Goal: Use online tool/utility: Utilize a website feature to perform a specific function

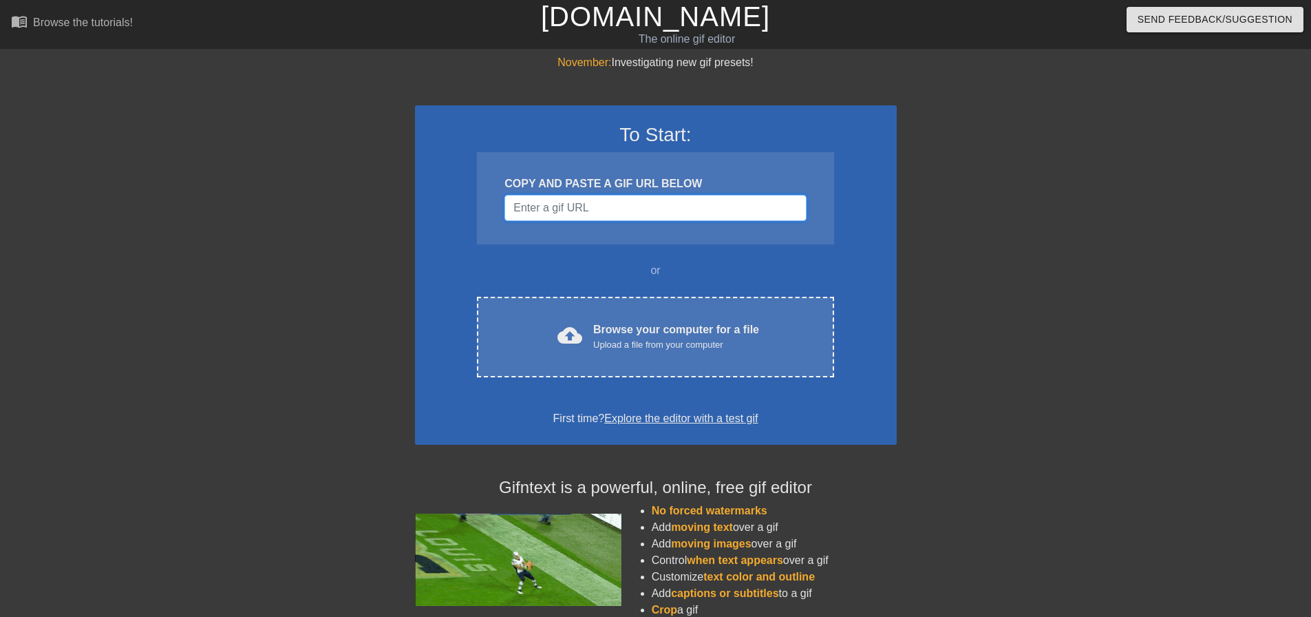
click at [581, 212] on input "Username" at bounding box center [654, 208] width 301 height 26
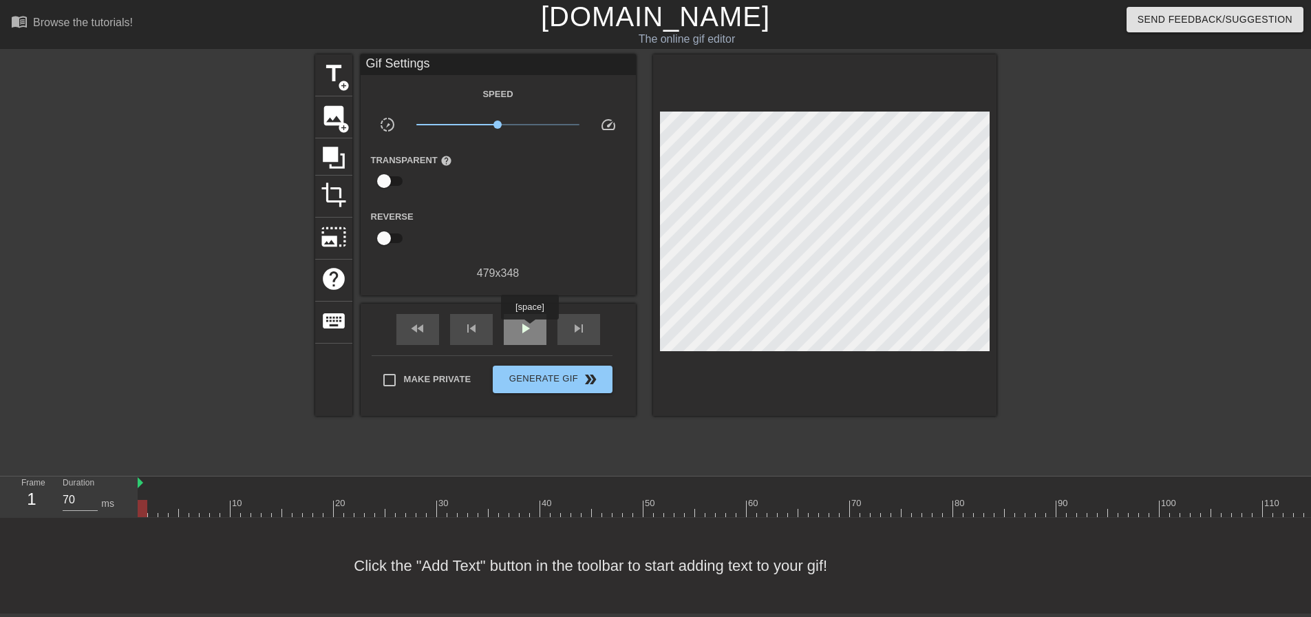
click at [529, 329] on span "play_arrow" at bounding box center [525, 328] width 17 height 17
click at [529, 328] on span "pause" at bounding box center [525, 328] width 17 height 17
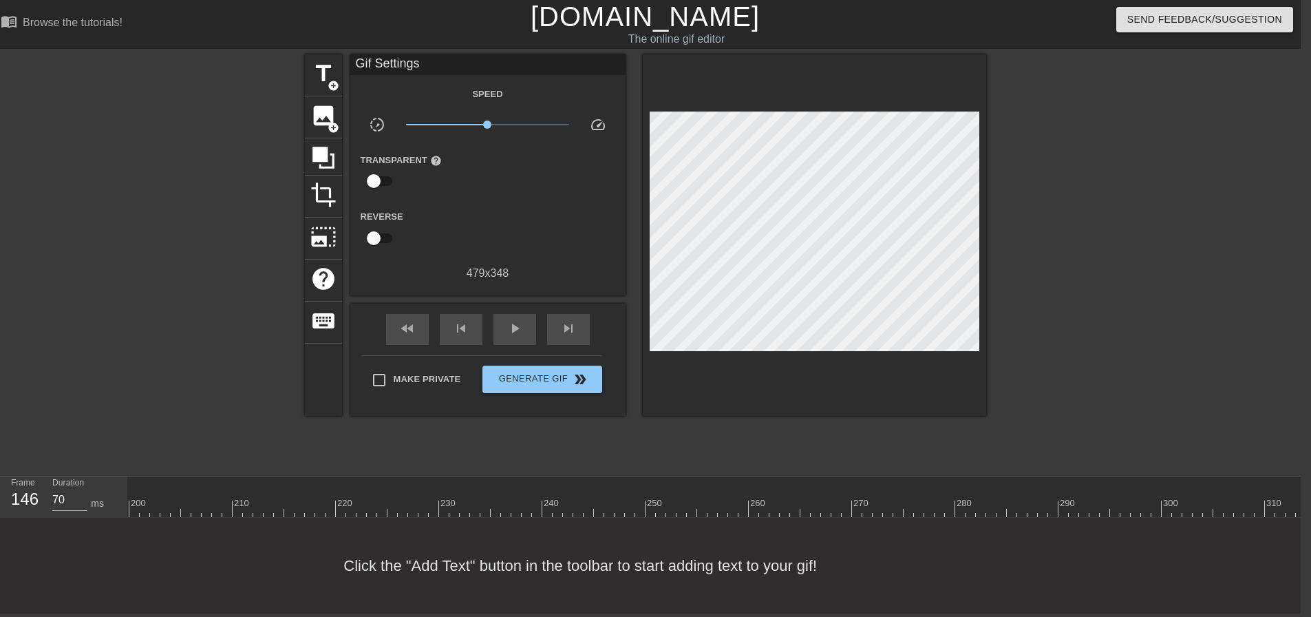
scroll to position [12, 1026]
click at [515, 326] on span "play_arrow" at bounding box center [515, 328] width 17 height 17
click at [515, 325] on span "pause" at bounding box center [515, 328] width 17 height 17
click at [273, 490] on div at bounding box center [273, 498] width 10 height 17
click at [518, 320] on span "play_arrow" at bounding box center [515, 328] width 17 height 17
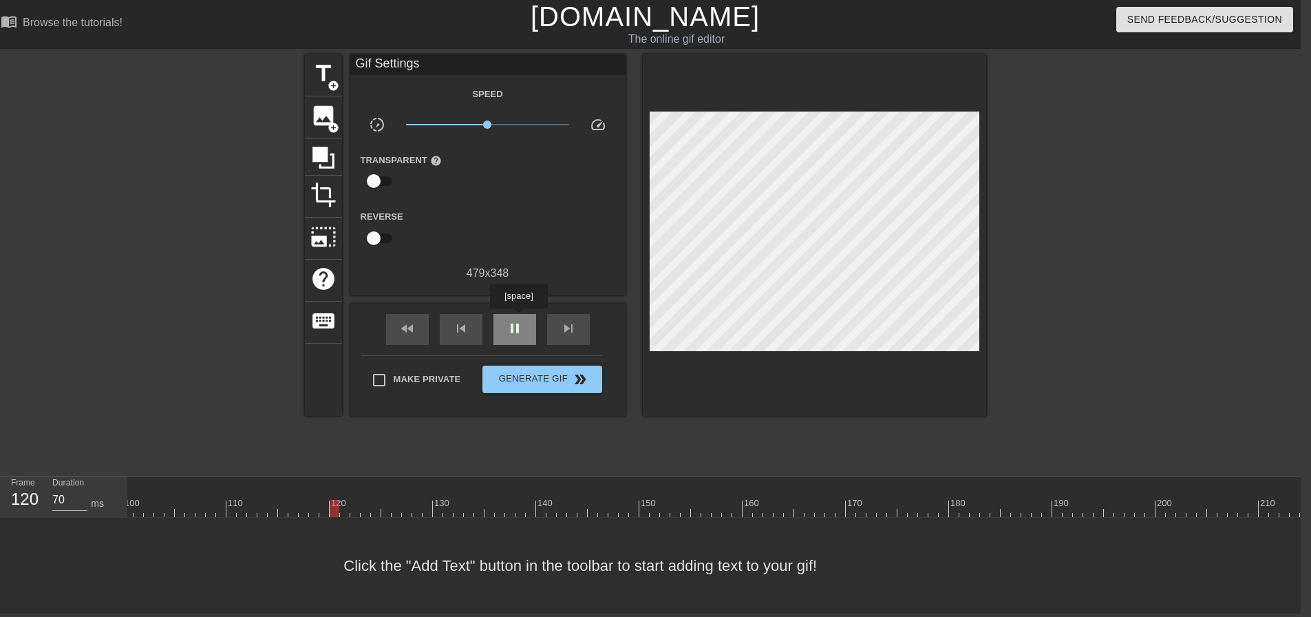
click at [518, 320] on span "pause" at bounding box center [515, 328] width 17 height 17
click at [518, 320] on span "play_arrow" at bounding box center [515, 328] width 17 height 17
click at [519, 320] on span "pause" at bounding box center [515, 328] width 17 height 17
click at [562, 320] on span "skip_next" at bounding box center [568, 328] width 17 height 17
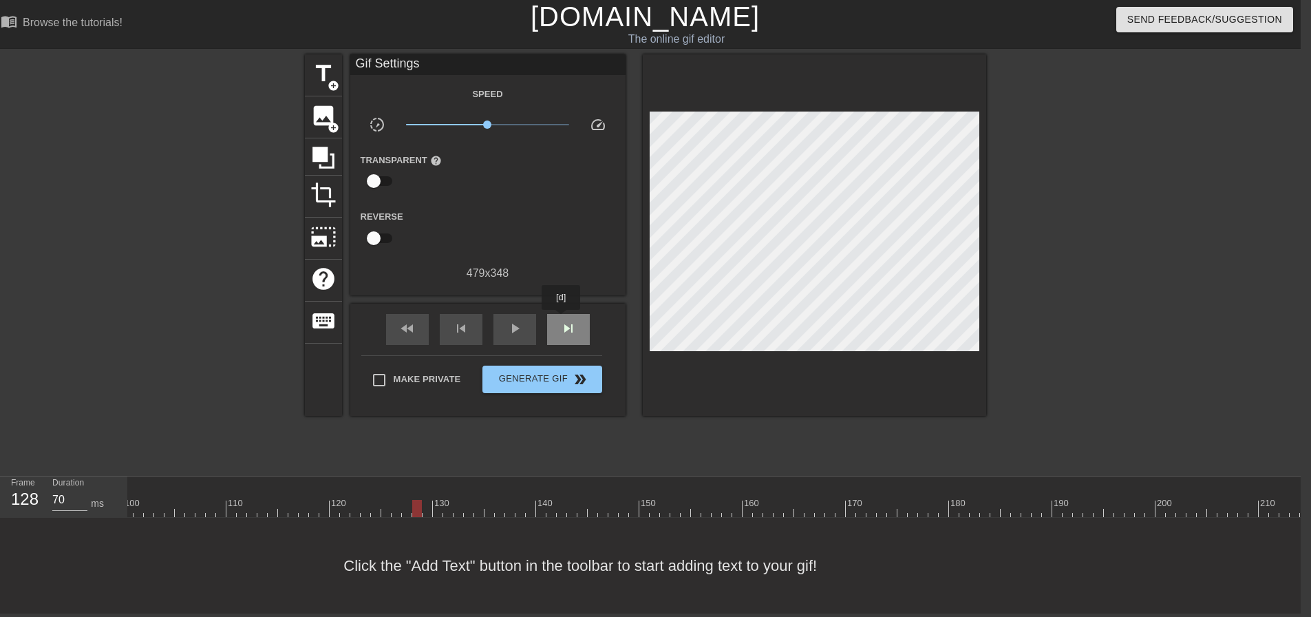
click at [562, 320] on span "skip_next" at bounding box center [568, 328] width 17 height 17
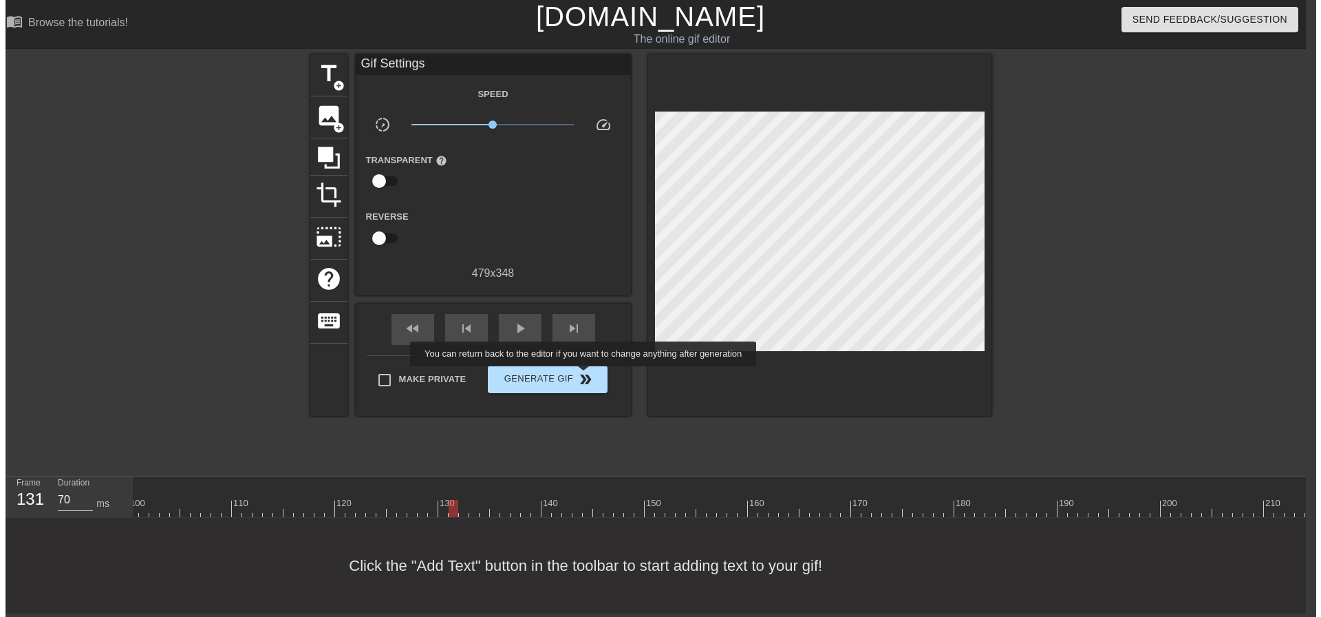
scroll to position [0, 10]
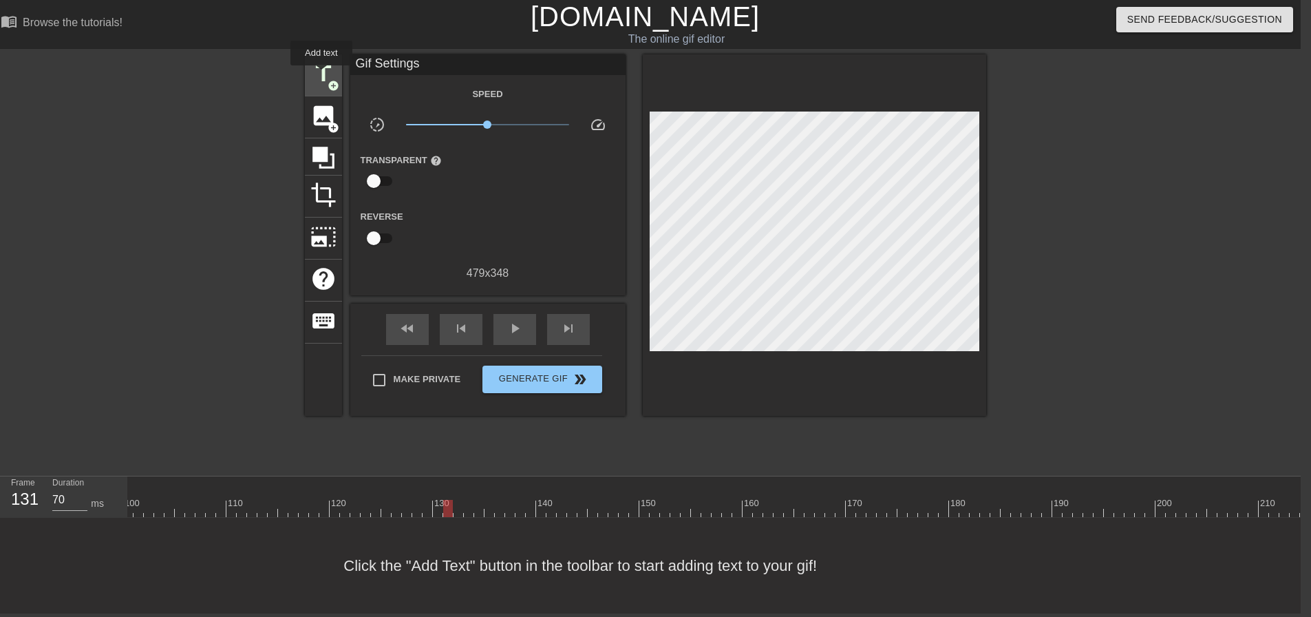
drag, startPoint x: 322, startPoint y: 75, endPoint x: 339, endPoint y: 81, distance: 18.3
click at [323, 74] on span "title" at bounding box center [323, 74] width 26 height 26
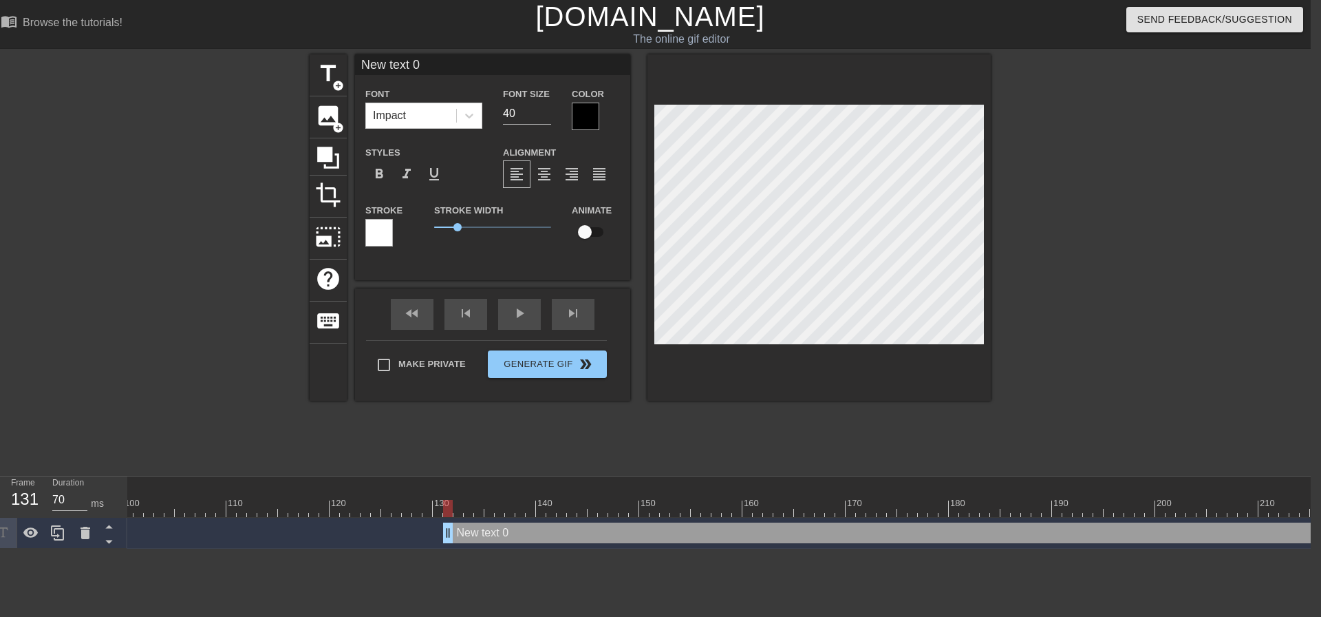
scroll to position [2, 3]
type input "A"
type textarea "A"
type input "At"
type textarea "At"
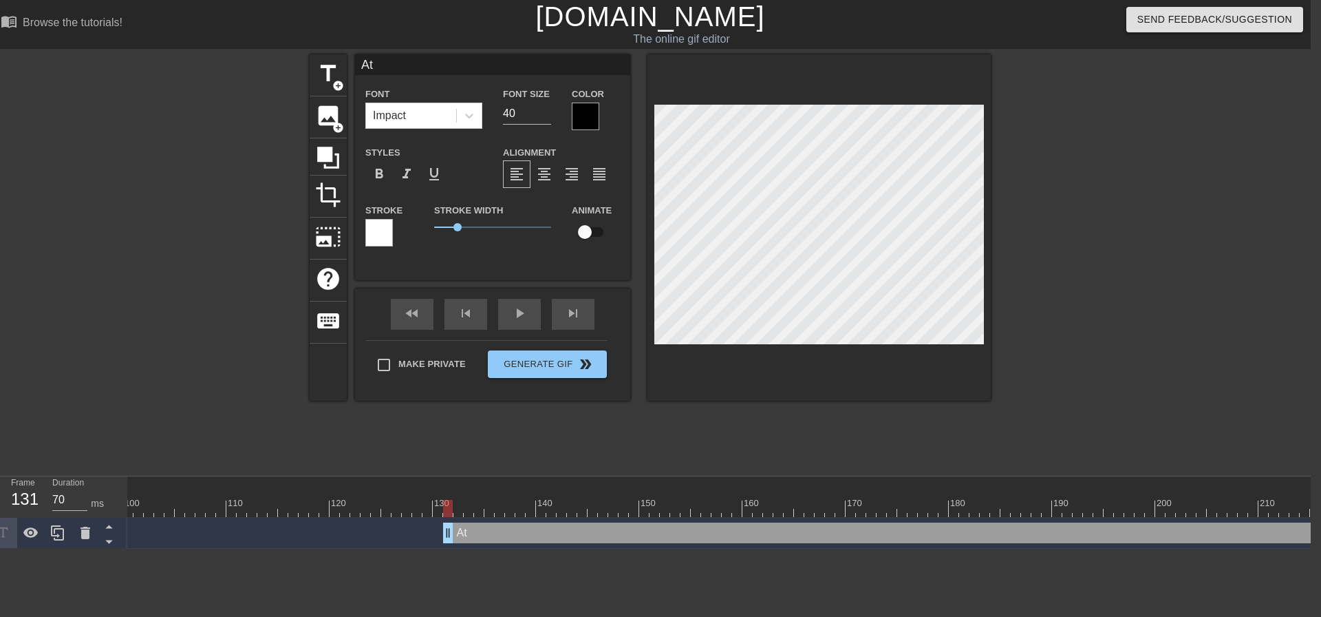
type input "Att"
type textarea "Att"
type input "Atta"
type textarea "Atta"
type input "Atta"
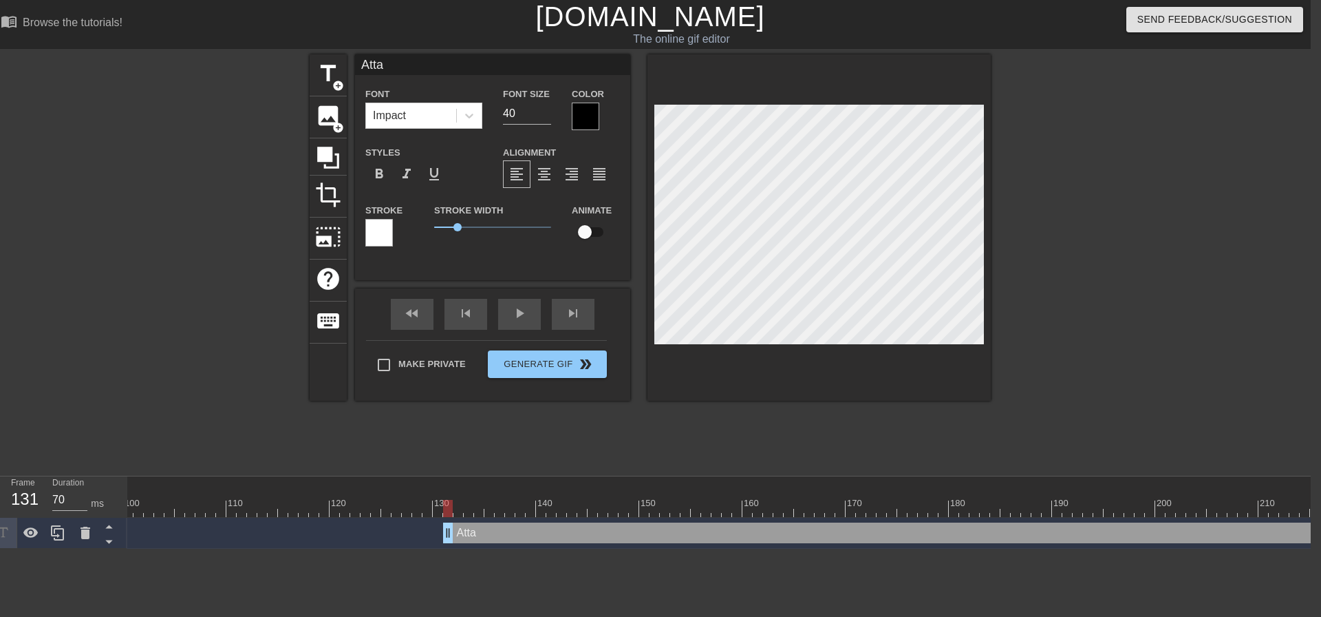
type textarea "Atta"
type input "Atta b"
type textarea "Atta b"
type input "[PERSON_NAME]"
type textarea "[PERSON_NAME]"
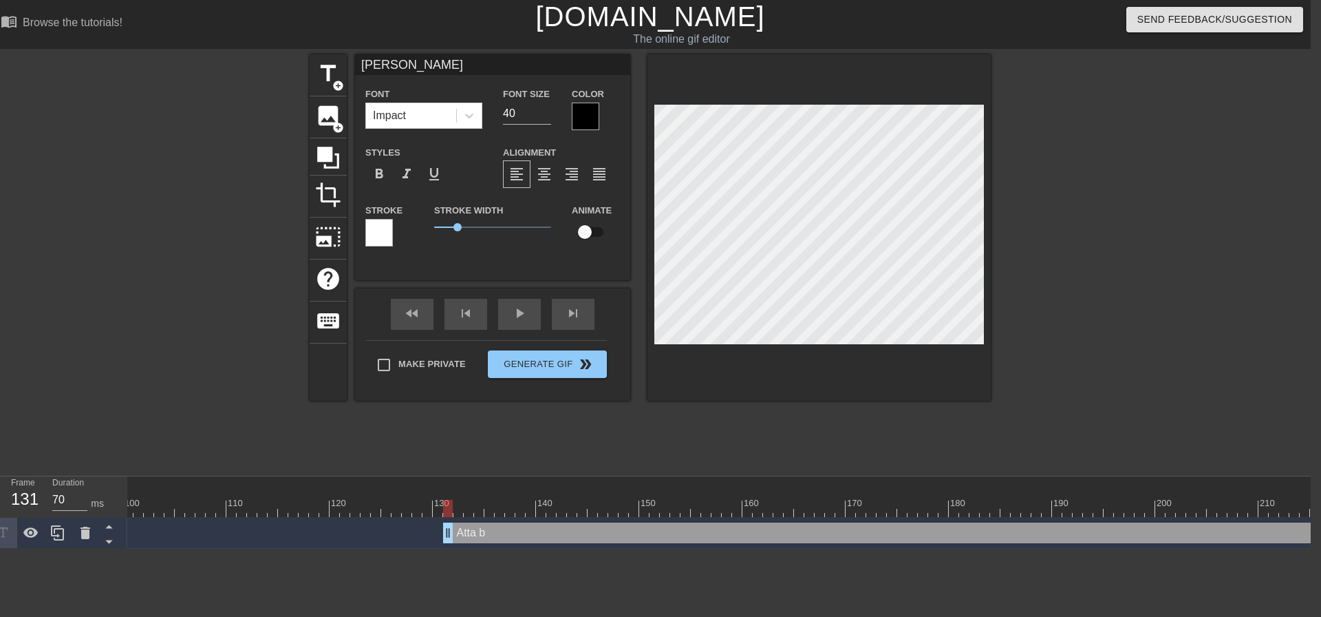
type input "Atta boy"
type textarea "Atta boy"
type input "Atta boy!"
type textarea "Atta boy!"
click at [845, 361] on div at bounding box center [819, 227] width 343 height 346
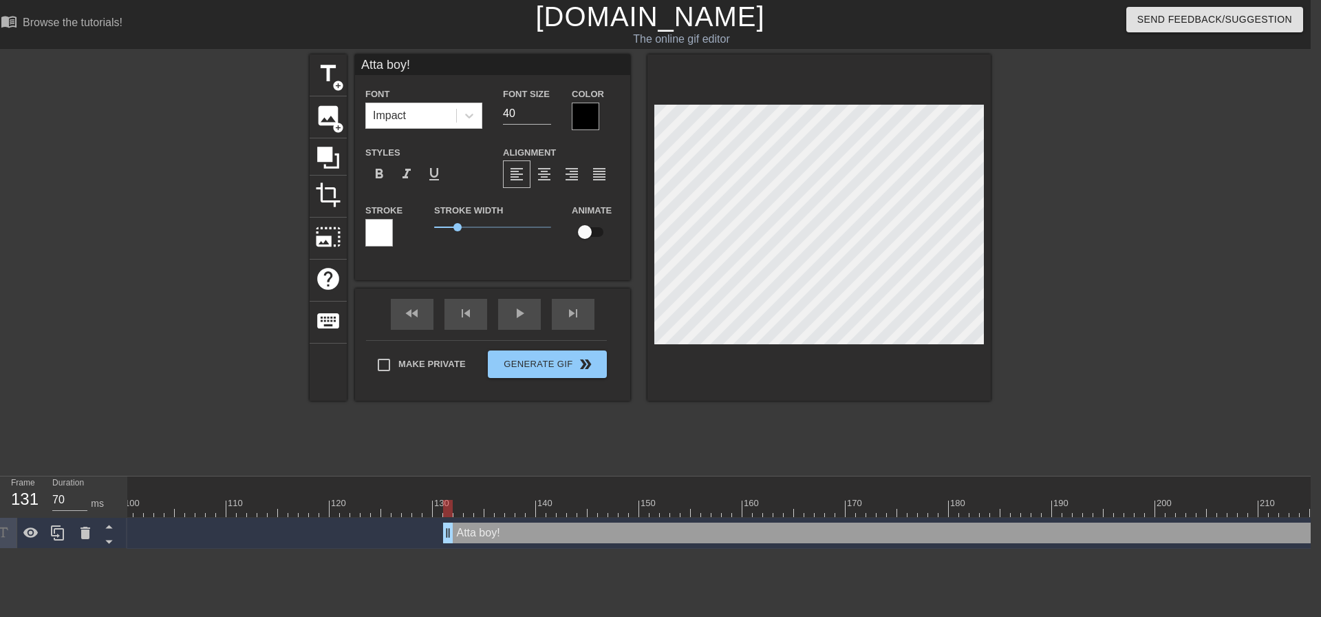
click at [841, 347] on div at bounding box center [819, 227] width 343 height 346
drag, startPoint x: 491, startPoint y: 116, endPoint x: 477, endPoint y: 119, distance: 14.9
click at [484, 116] on div "Font Impact Font Size 40 Color" at bounding box center [492, 107] width 275 height 45
type input "30"
click at [586, 122] on div at bounding box center [586, 117] width 28 height 28
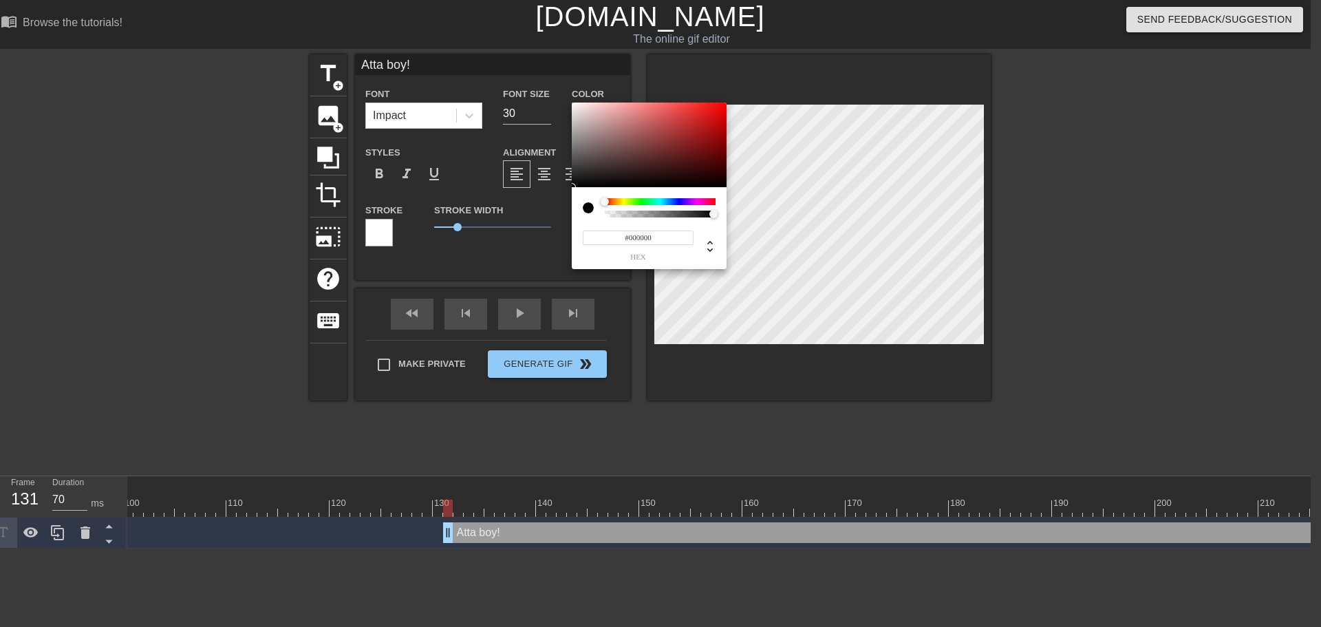
type input "#F8F3F3"
click at [575, 105] on div at bounding box center [649, 145] width 155 height 85
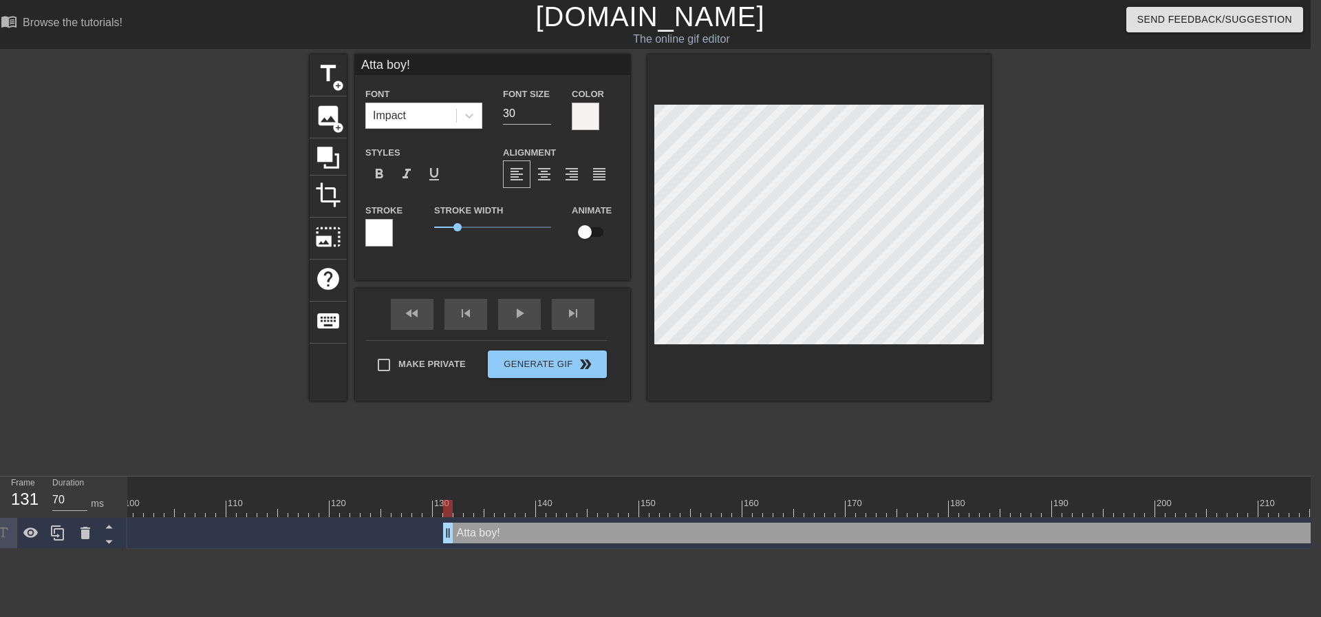
click at [389, 237] on div at bounding box center [379, 233] width 28 height 28
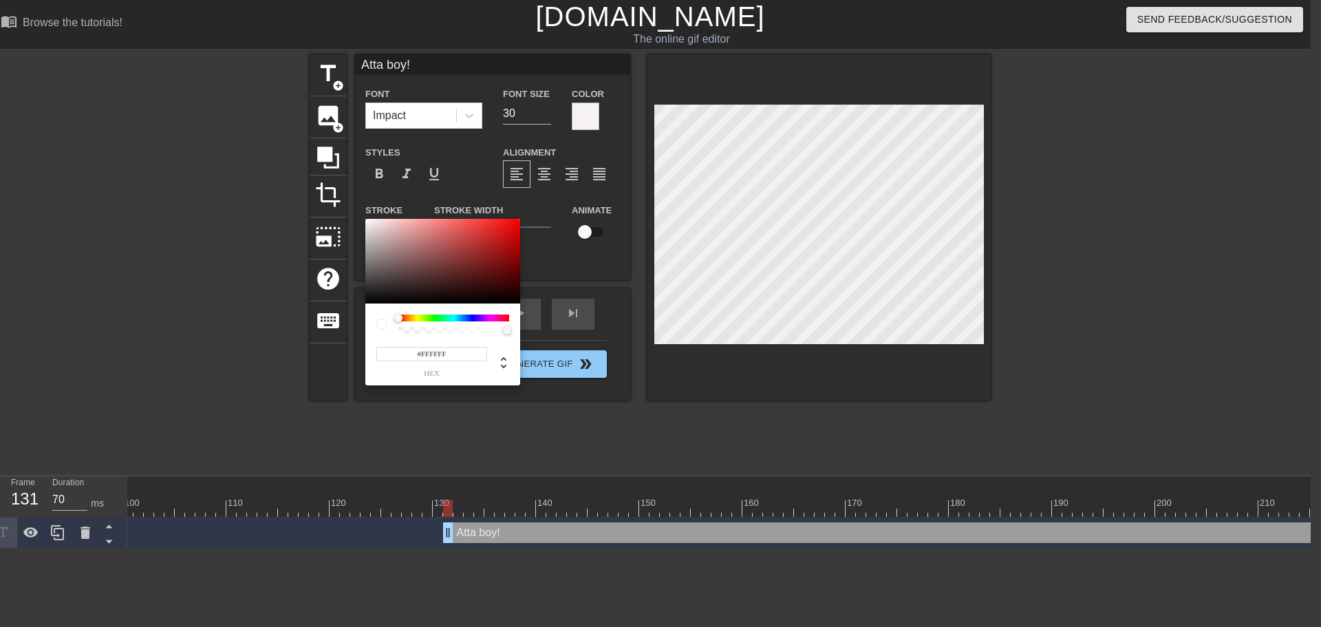
type input "#070707"
click at [368, 301] on div at bounding box center [442, 261] width 155 height 85
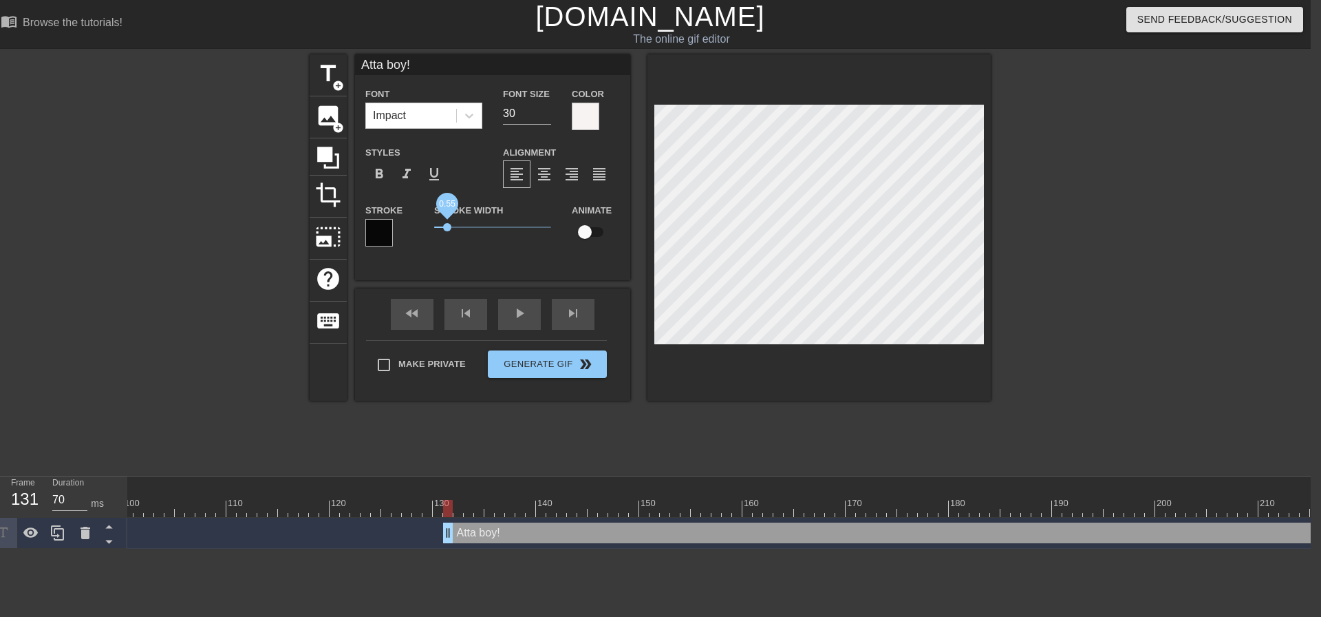
drag, startPoint x: 454, startPoint y: 227, endPoint x: 447, endPoint y: 226, distance: 7.7
click at [447, 226] on span "0.55" at bounding box center [447, 227] width 8 height 8
click at [808, 378] on div at bounding box center [819, 227] width 343 height 346
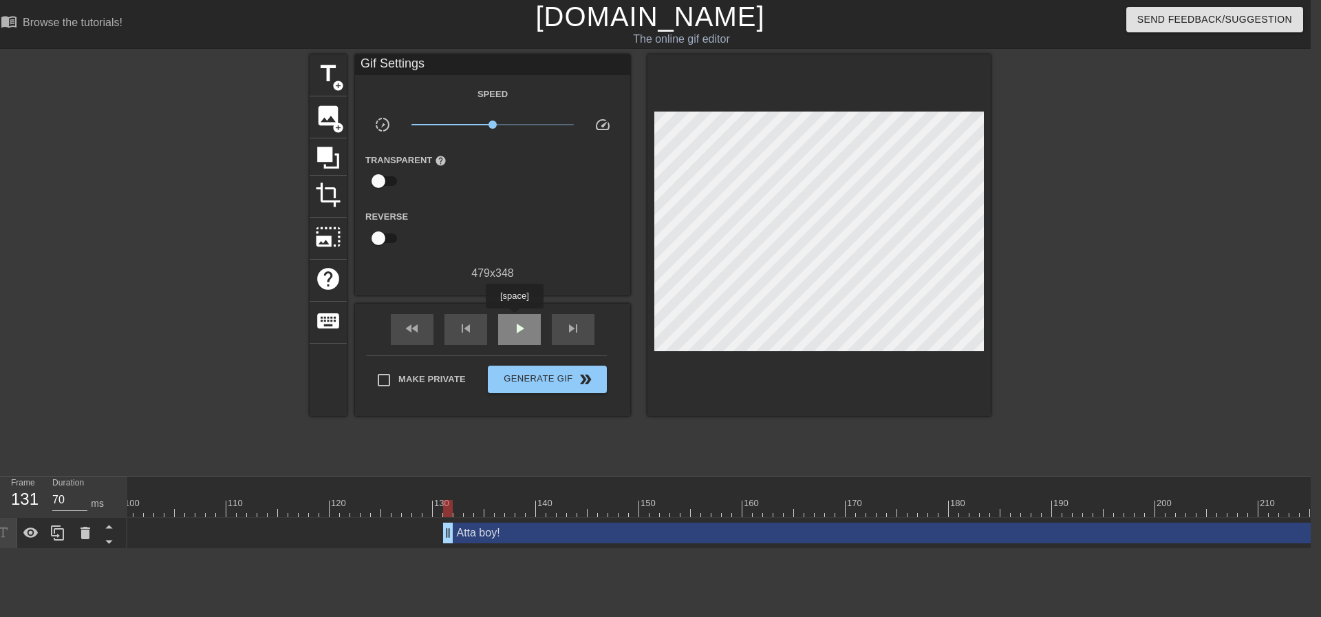
click at [514, 318] on div "play_arrow" at bounding box center [519, 329] width 43 height 31
click at [514, 318] on div "pause" at bounding box center [519, 329] width 43 height 31
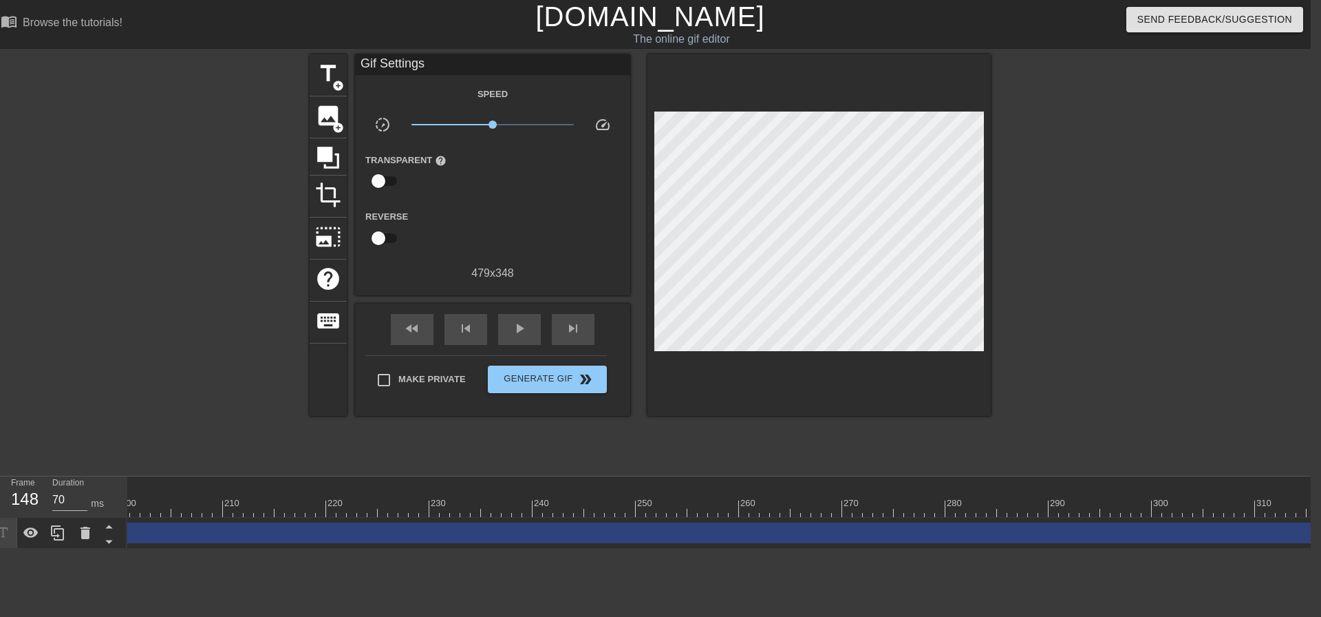
scroll to position [0, 2660]
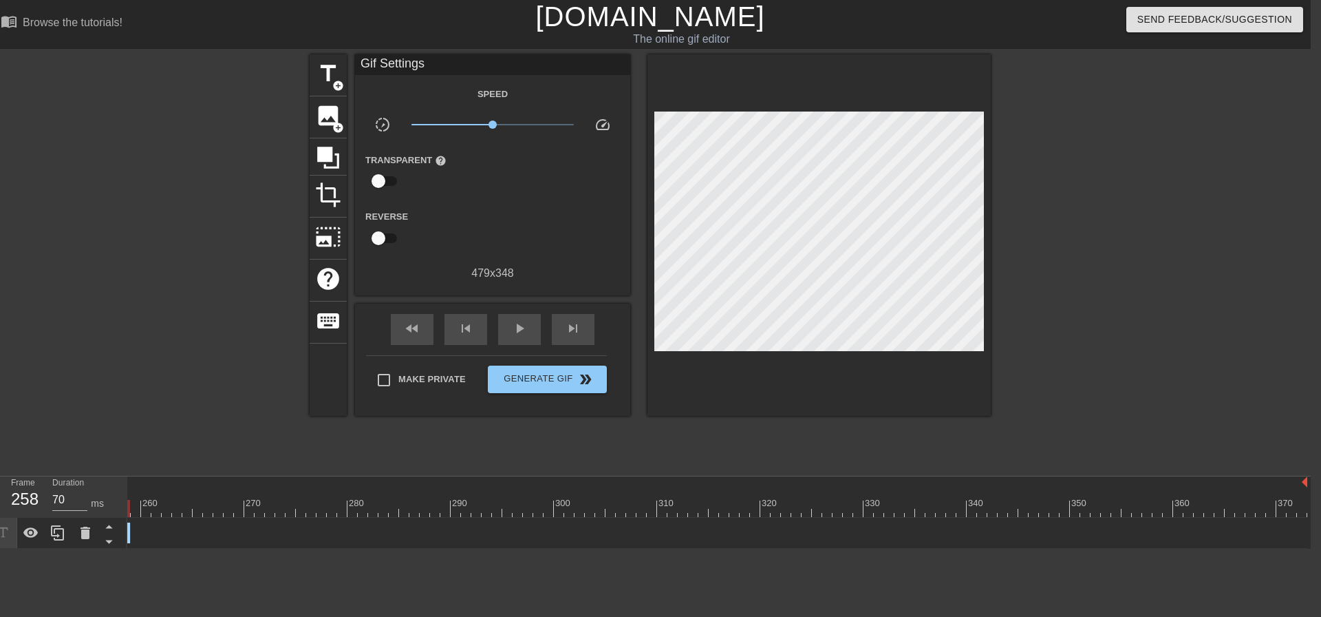
drag, startPoint x: 1299, startPoint y: 539, endPoint x: 110, endPoint y: 505, distance: 1189.0
click at [110, 505] on div "Frame 258 Duration 70 ms 10 20 30 40 50 60 70 80 90 100 110 120 130 140 150" at bounding box center [650, 512] width 1321 height 72
drag, startPoint x: 743, startPoint y: 531, endPoint x: 149, endPoint y: 528, distance: 593.9
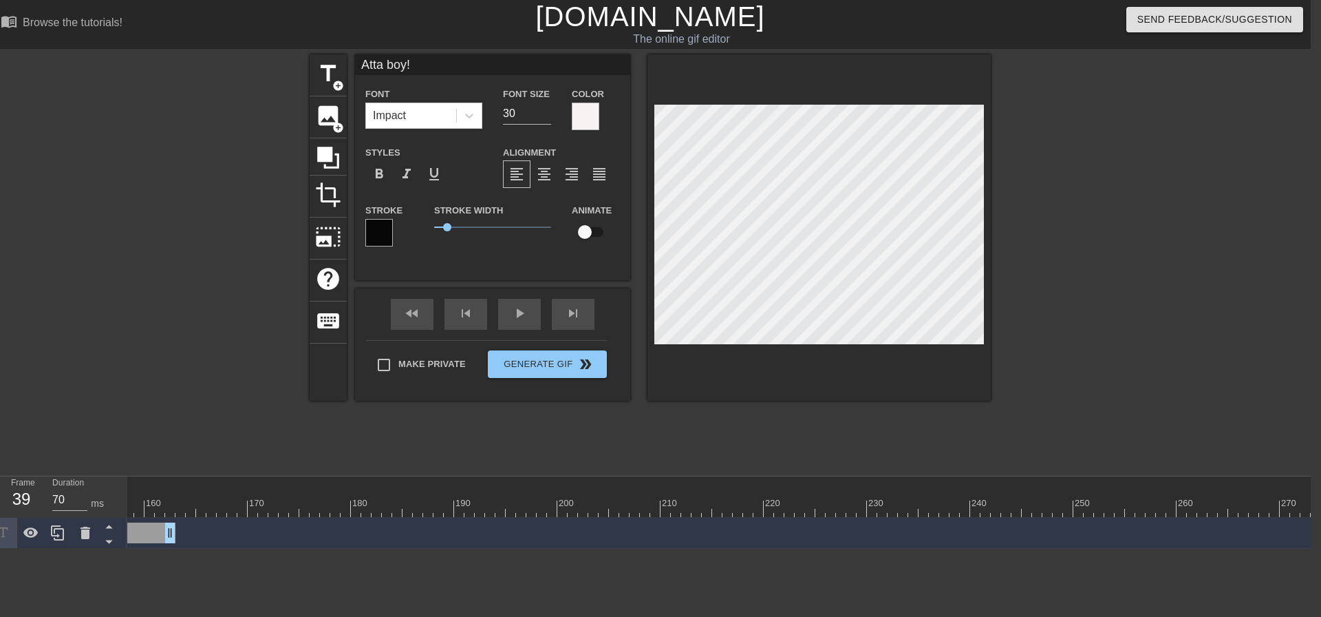
scroll to position [0, 588]
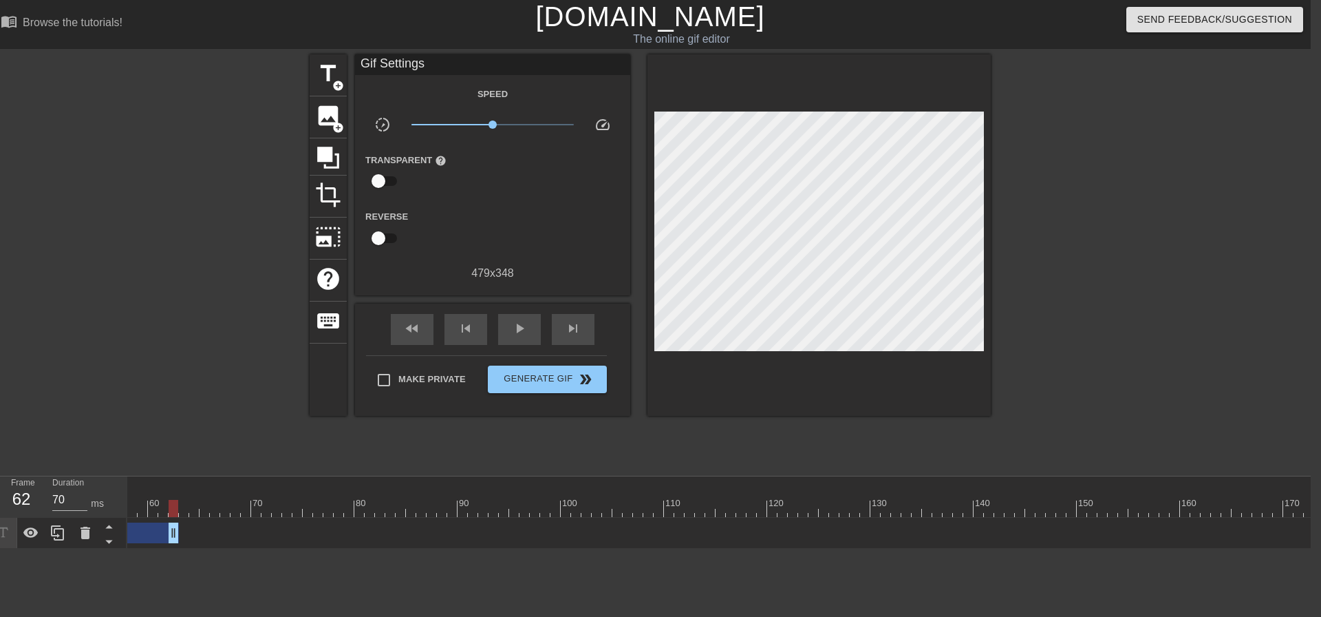
drag, startPoint x: 1204, startPoint y: 535, endPoint x: 164, endPoint y: 557, distance: 1040.1
drag, startPoint x: 748, startPoint y: 535, endPoint x: 534, endPoint y: 524, distance: 214.3
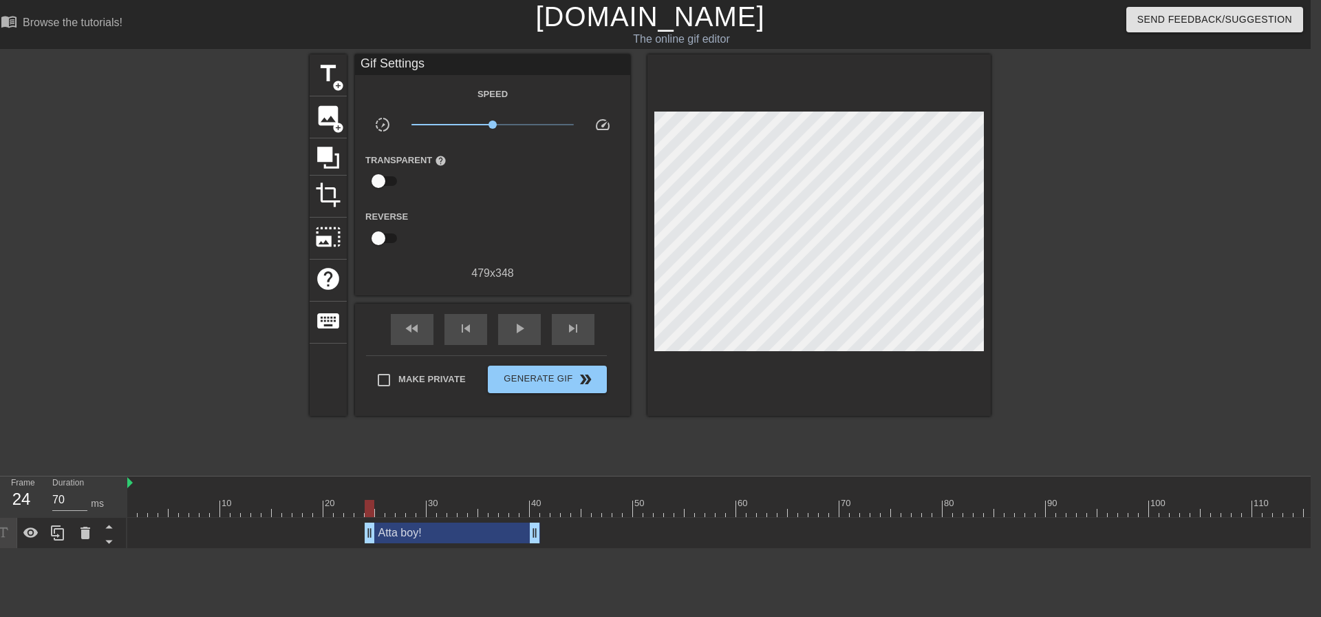
drag, startPoint x: 525, startPoint y: 534, endPoint x: 371, endPoint y: 511, distance: 155.8
click at [371, 511] on div "10 20 30 40 50 60 70 80 90 100 110 120 130 140 150 160" at bounding box center [719, 512] width 1184 height 72
drag, startPoint x: 371, startPoint y: 511, endPoint x: 414, endPoint y: 513, distance: 42.7
click at [371, 511] on div at bounding box center [370, 508] width 10 height 17
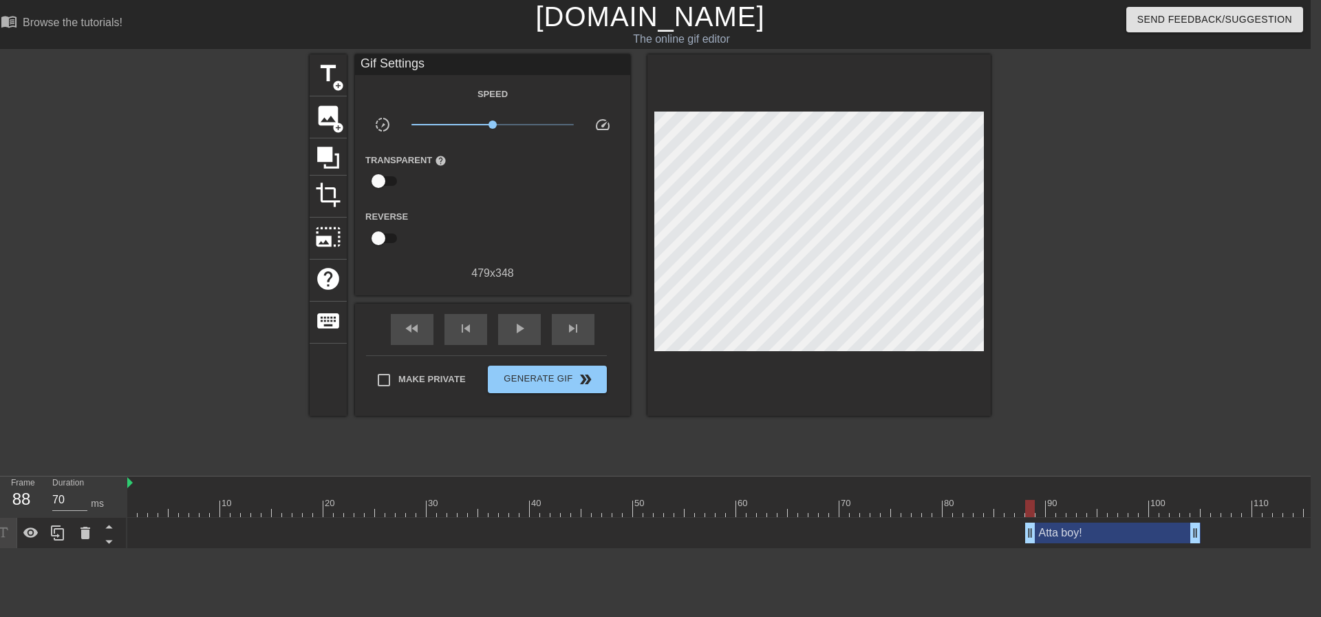
drag, startPoint x: 495, startPoint y: 534, endPoint x: 1155, endPoint y: 534, distance: 659.3
click at [1155, 534] on div "Atta boy! drag_handle drag_handle" at bounding box center [1112, 532] width 175 height 21
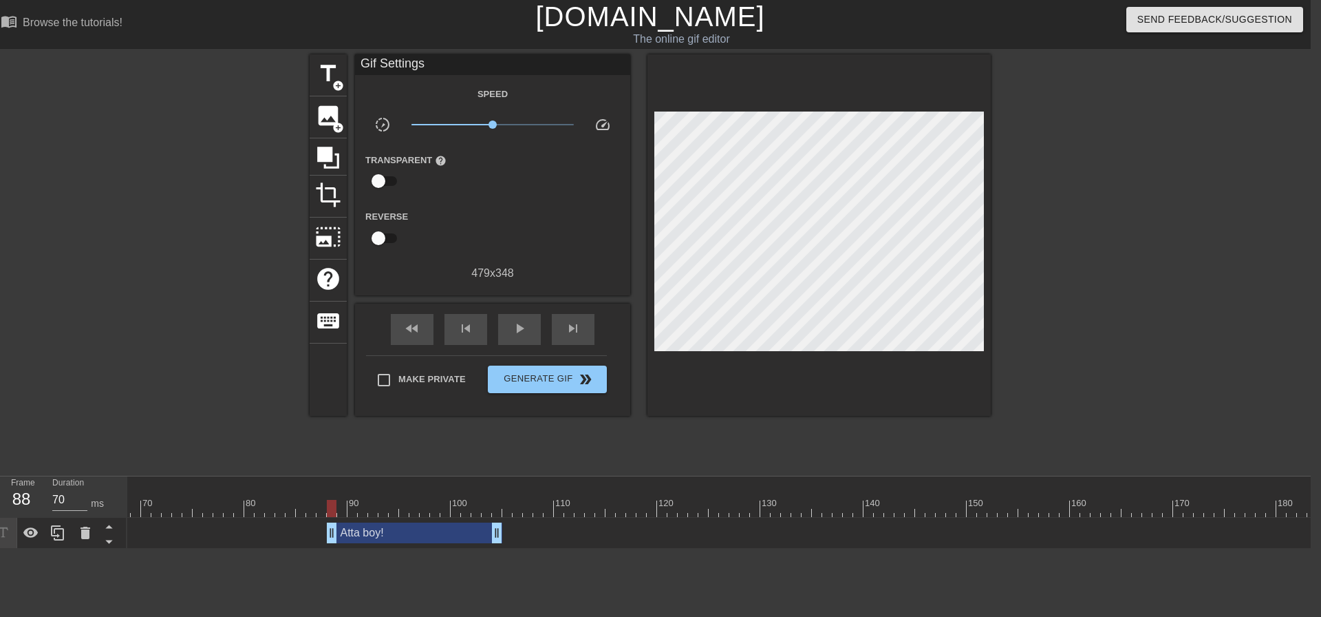
scroll to position [0, 687]
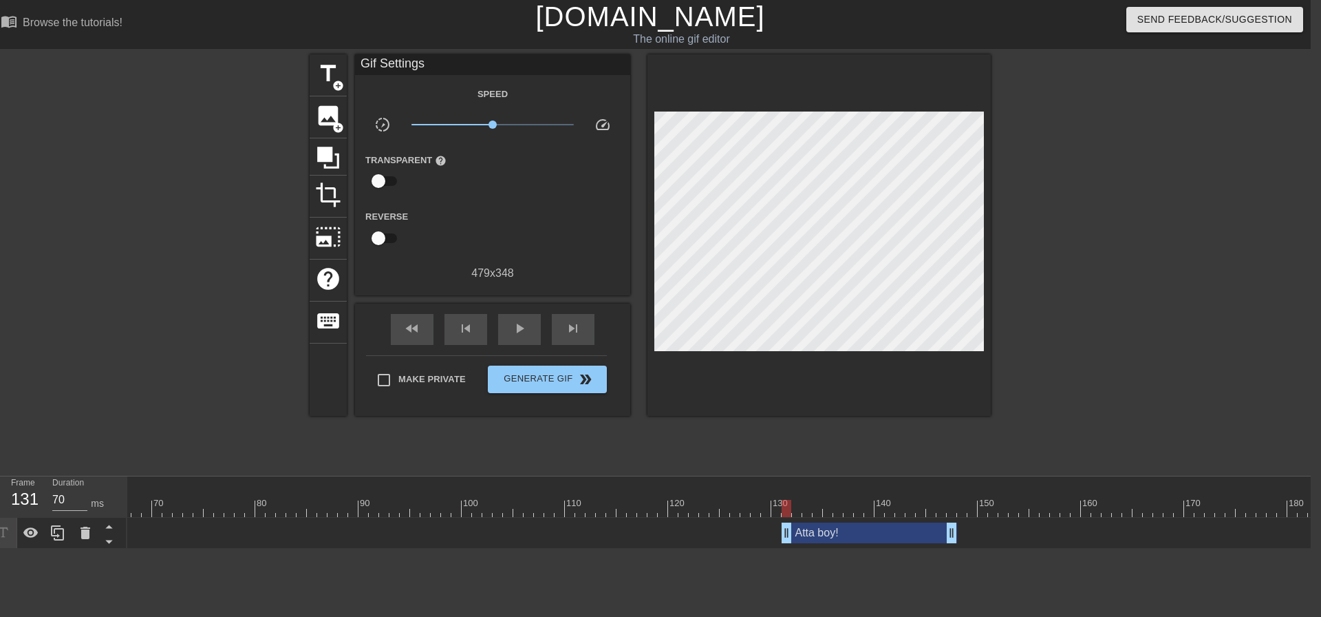
drag, startPoint x: 458, startPoint y: 541, endPoint x: 874, endPoint y: 543, distance: 416.4
click at [575, 332] on span "skip_next" at bounding box center [573, 328] width 17 height 17
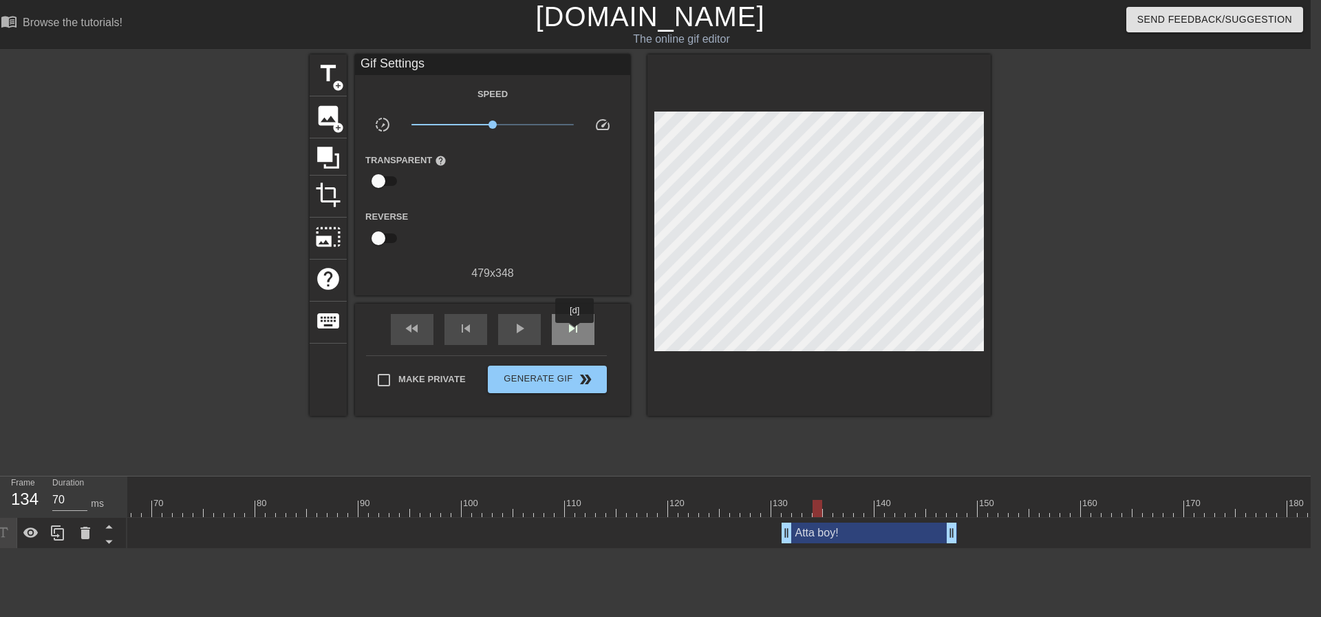
click at [575, 332] on span "skip_next" at bounding box center [573, 328] width 17 height 17
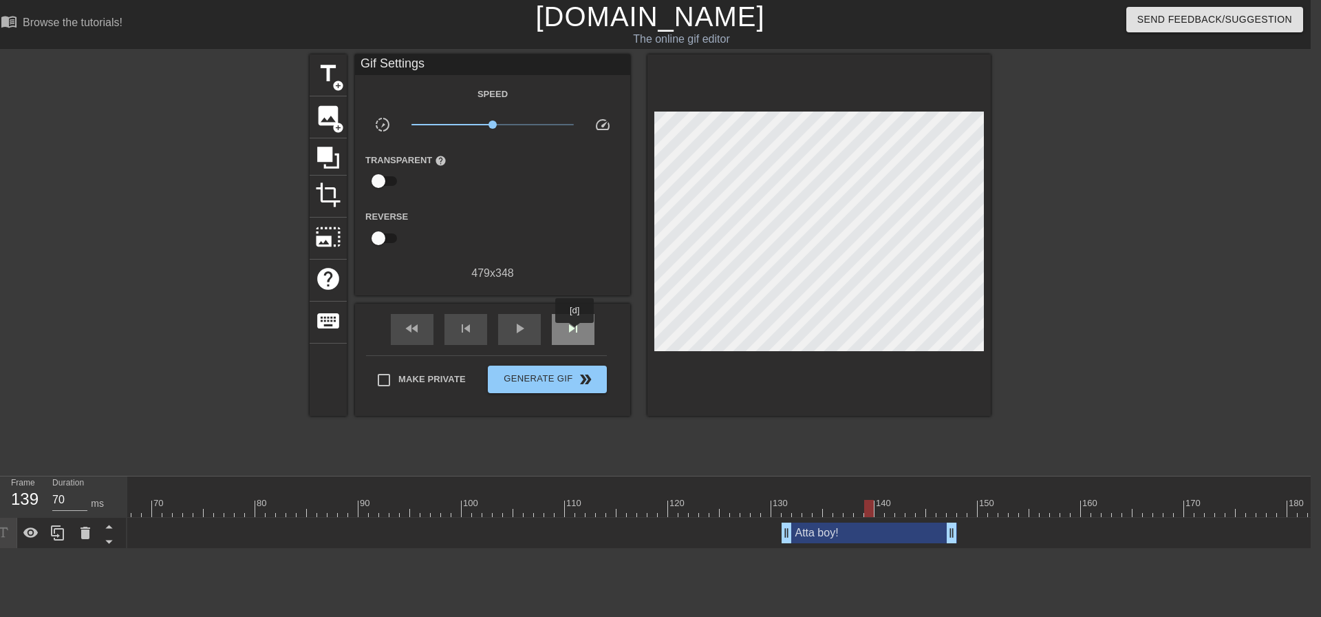
click at [575, 332] on span "skip_next" at bounding box center [573, 328] width 17 height 17
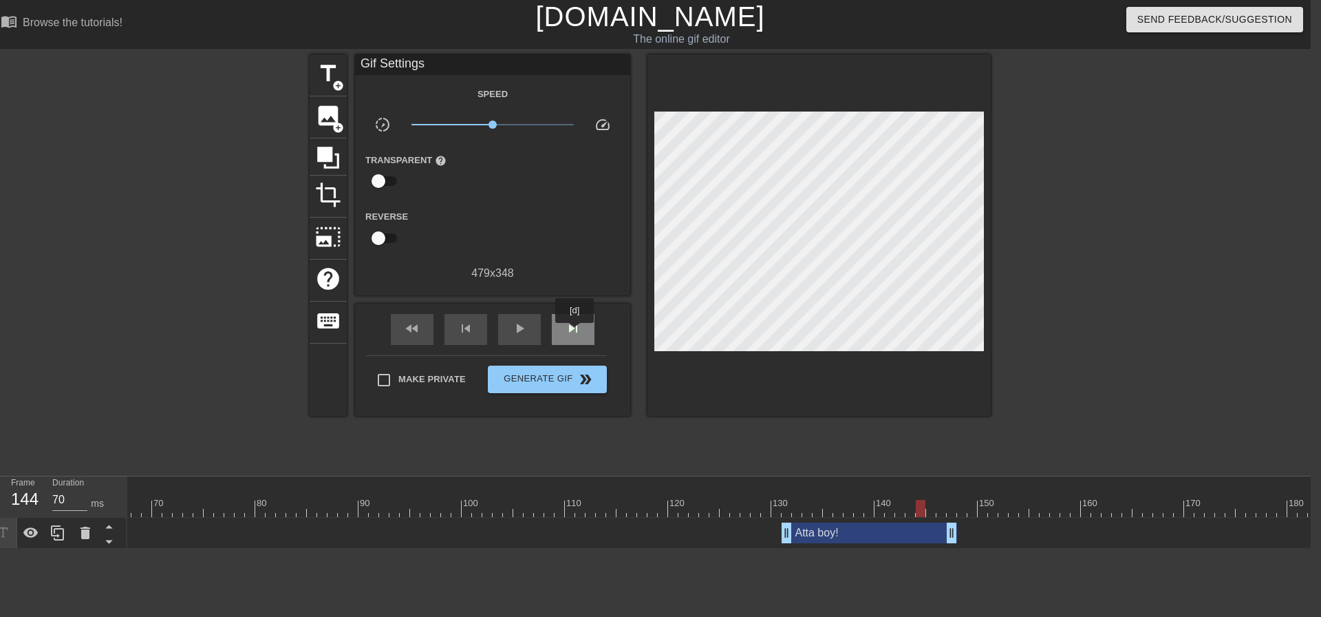
click at [575, 332] on span "skip_next" at bounding box center [573, 328] width 17 height 17
drag, startPoint x: 949, startPoint y: 527, endPoint x: 1045, endPoint y: 525, distance: 95.7
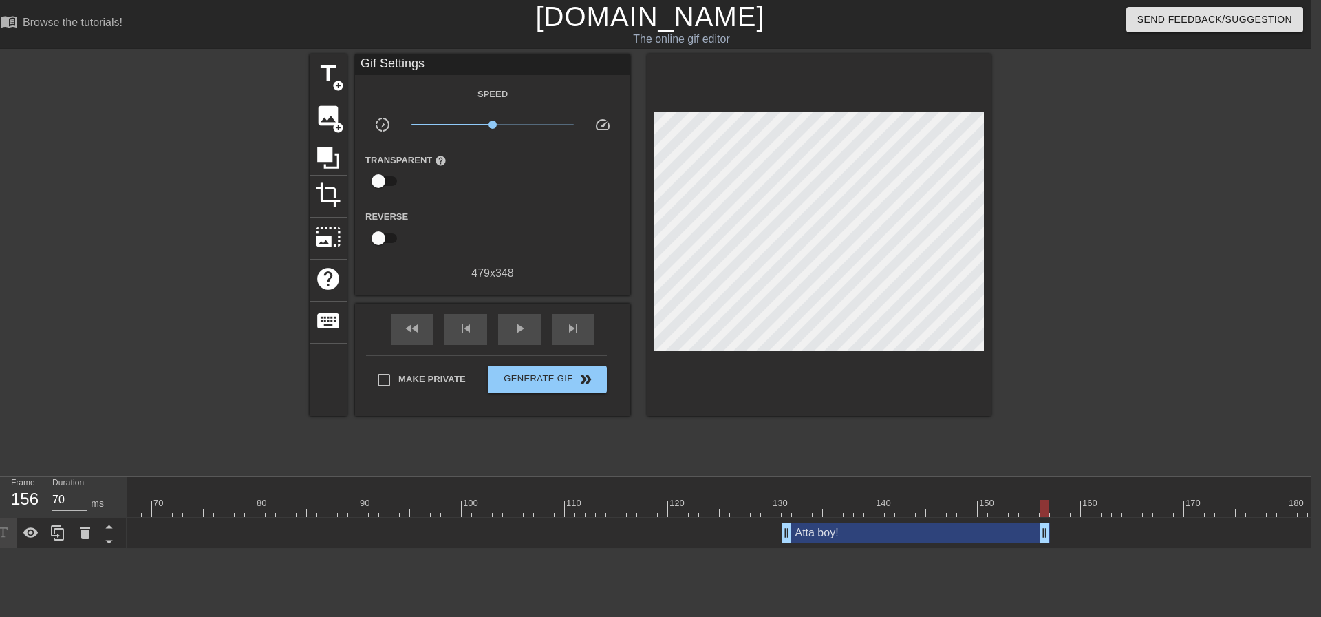
click at [524, 333] on span "play_arrow" at bounding box center [519, 328] width 17 height 17
click at [524, 333] on span "pause" at bounding box center [519, 328] width 17 height 17
drag, startPoint x: 1042, startPoint y: 538, endPoint x: 971, endPoint y: 532, distance: 71.2
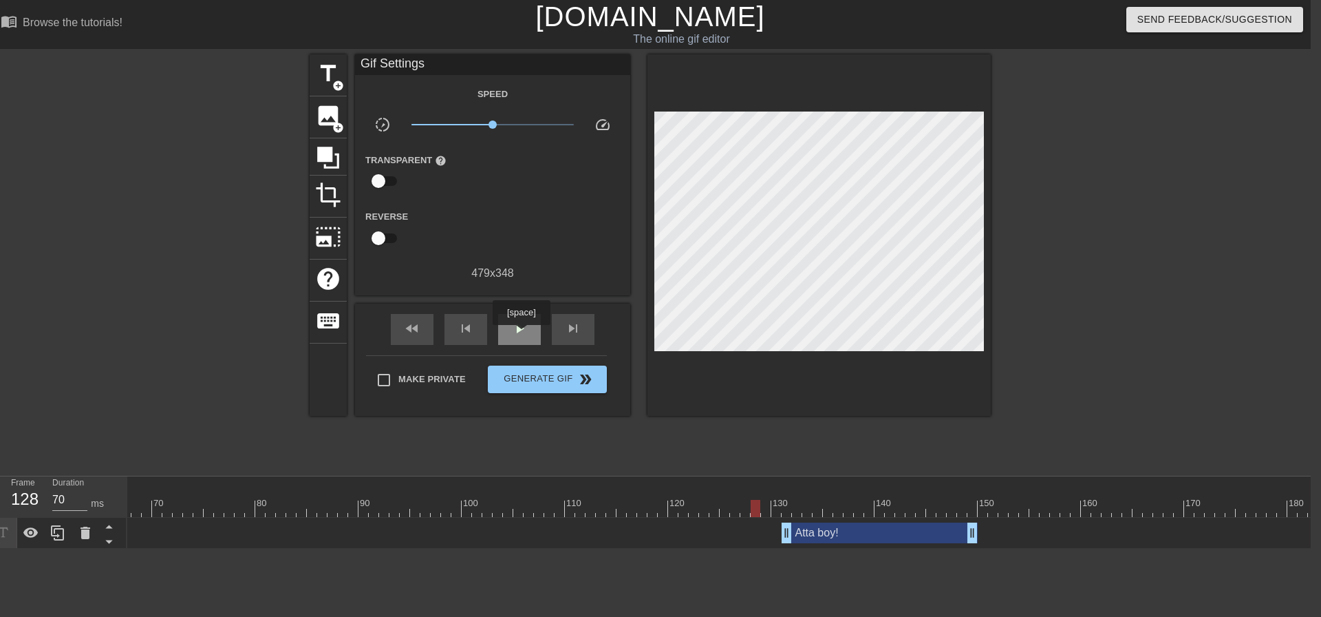
click at [521, 334] on span "play_arrow" at bounding box center [519, 328] width 17 height 17
click at [521, 334] on span "pause" at bounding box center [519, 328] width 17 height 17
drag, startPoint x: 971, startPoint y: 535, endPoint x: 954, endPoint y: 535, distance: 17.2
drag, startPoint x: 763, startPoint y: 502, endPoint x: 718, endPoint y: 468, distance: 56.6
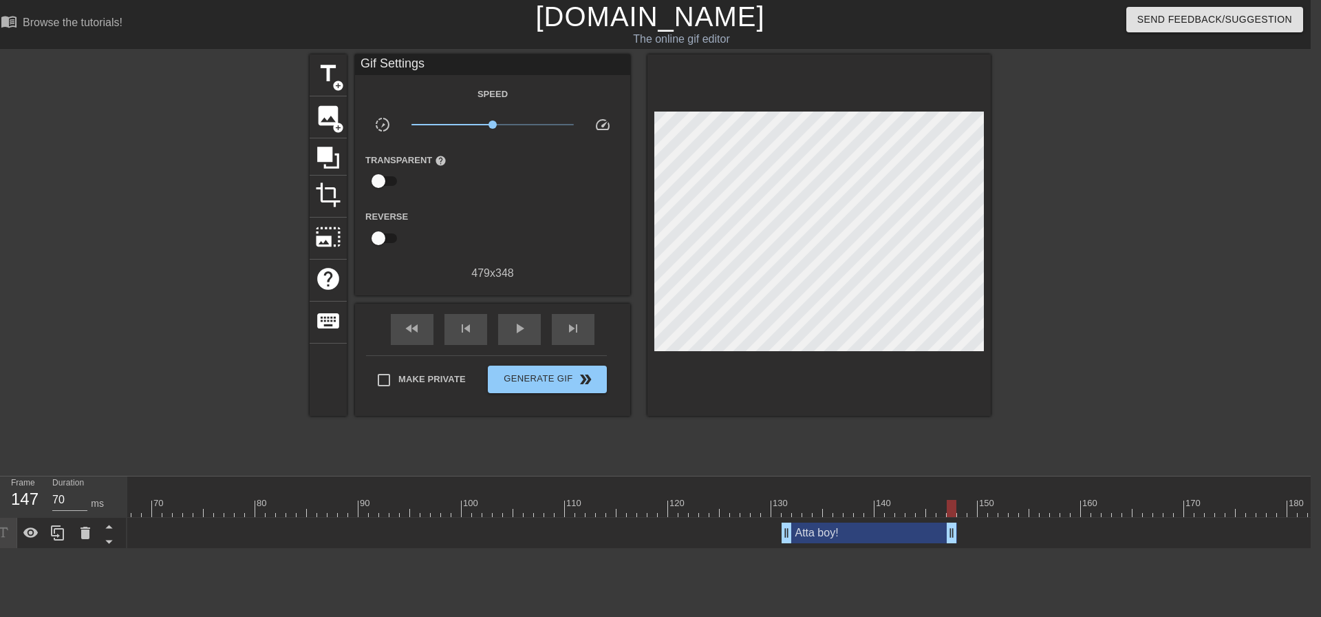
click at [947, 502] on div at bounding box center [952, 508] width 10 height 17
click at [519, 327] on span "play_arrow" at bounding box center [519, 328] width 17 height 17
click at [518, 327] on span "pause" at bounding box center [519, 328] width 17 height 17
drag, startPoint x: 953, startPoint y: 533, endPoint x: 961, endPoint y: 533, distance: 7.6
drag, startPoint x: 756, startPoint y: 501, endPoint x: 699, endPoint y: 460, distance: 71.0
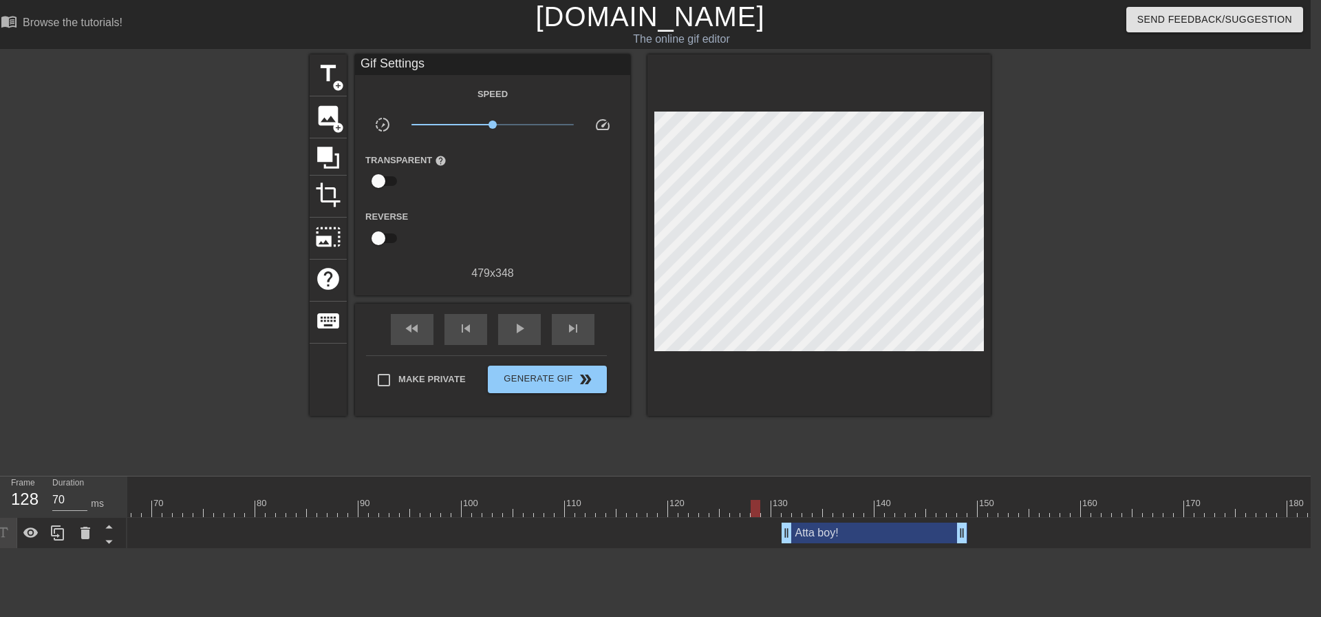
click at [524, 336] on div "play_arrow" at bounding box center [519, 329] width 43 height 31
click at [520, 326] on span "pause" at bounding box center [519, 328] width 17 height 17
click at [586, 335] on div "skip_next" at bounding box center [573, 329] width 43 height 31
click at [584, 334] on div "skip_next" at bounding box center [573, 329] width 43 height 31
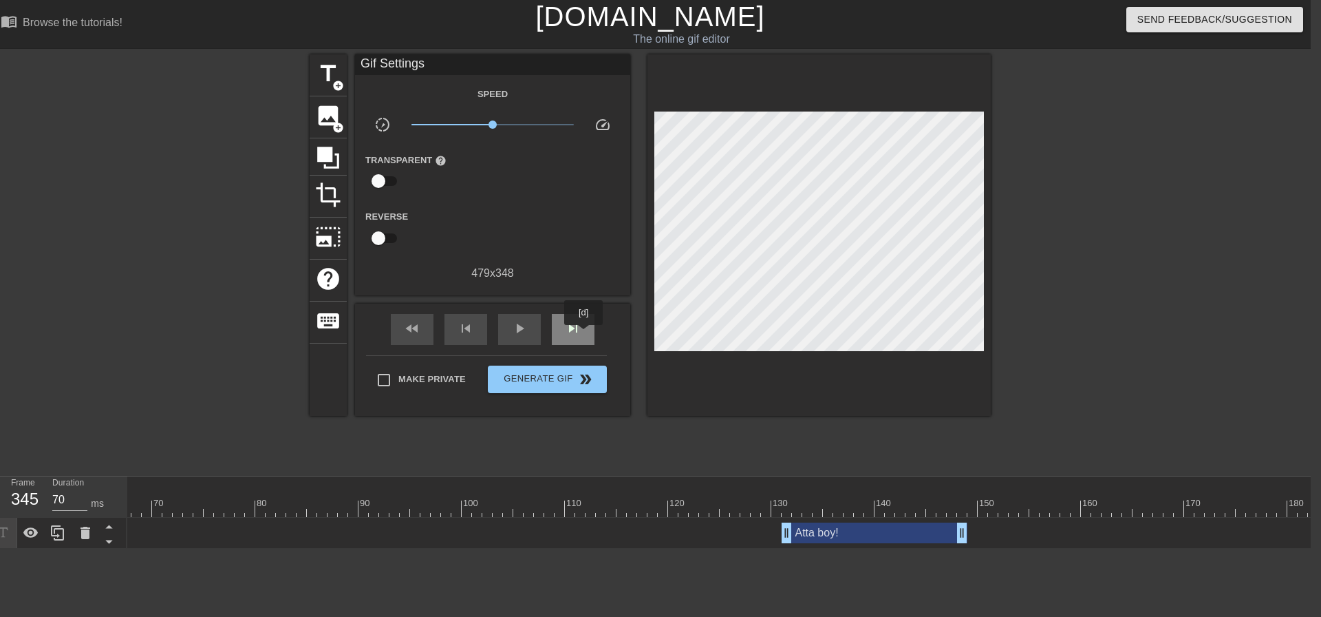
click at [584, 334] on div "skip_next" at bounding box center [573, 329] width 43 height 31
click at [583, 334] on div "skip_next" at bounding box center [573, 329] width 43 height 31
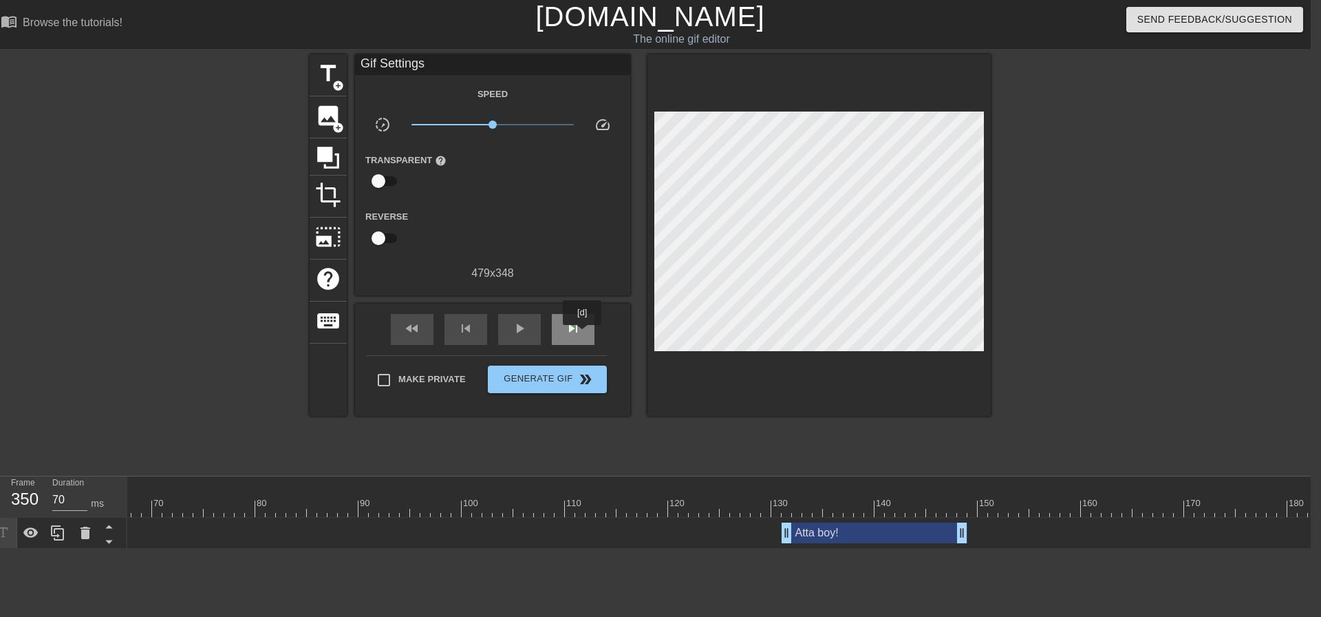
click at [583, 334] on div "skip_next" at bounding box center [573, 329] width 43 height 31
click at [473, 323] on span "skip_previous" at bounding box center [466, 328] width 17 height 17
click at [572, 327] on span "skip_next" at bounding box center [573, 328] width 17 height 17
click at [520, 333] on span "play_arrow" at bounding box center [519, 328] width 17 height 17
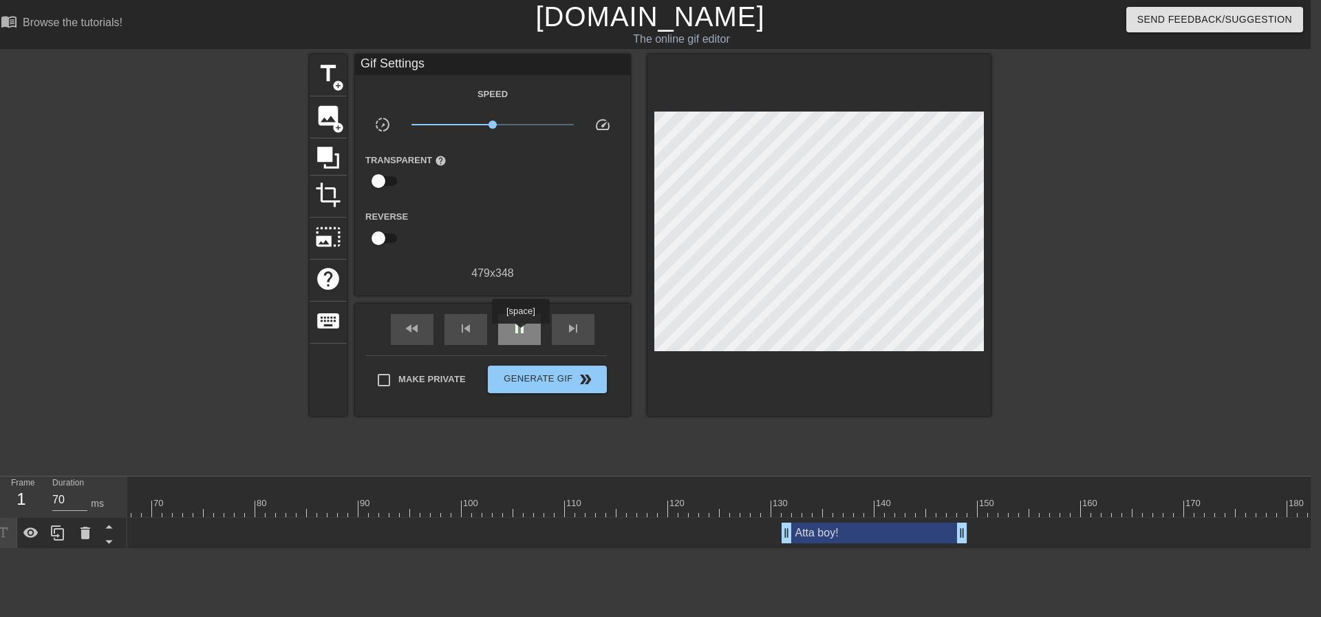
click at [520, 333] on span "pause" at bounding box center [519, 328] width 17 height 17
click at [584, 332] on div "skip_next" at bounding box center [573, 329] width 43 height 31
click at [529, 324] on div "play_arrow" at bounding box center [519, 329] width 43 height 31
click at [529, 324] on div "pause" at bounding box center [519, 329] width 43 height 31
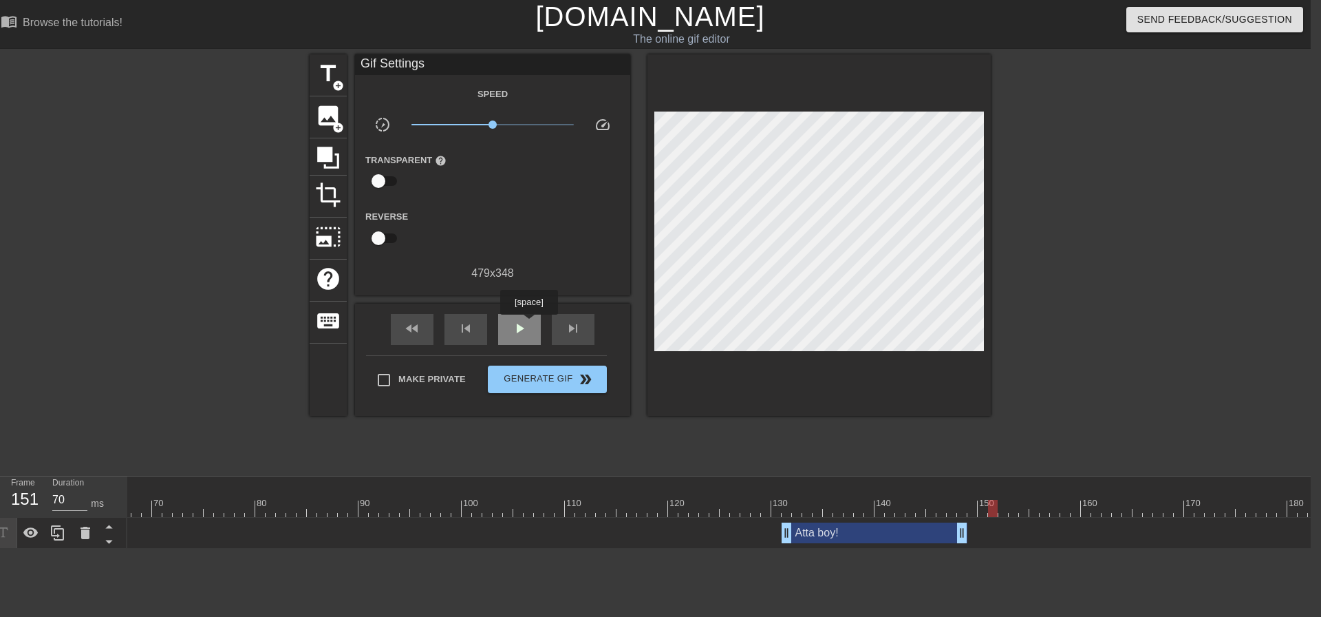
click at [529, 324] on div "play_arrow" at bounding box center [519, 329] width 43 height 31
click at [523, 324] on span "pause" at bounding box center [519, 328] width 17 height 17
click at [529, 326] on div "pause" at bounding box center [519, 329] width 43 height 31
click at [476, 321] on div "skip_previous" at bounding box center [466, 329] width 43 height 31
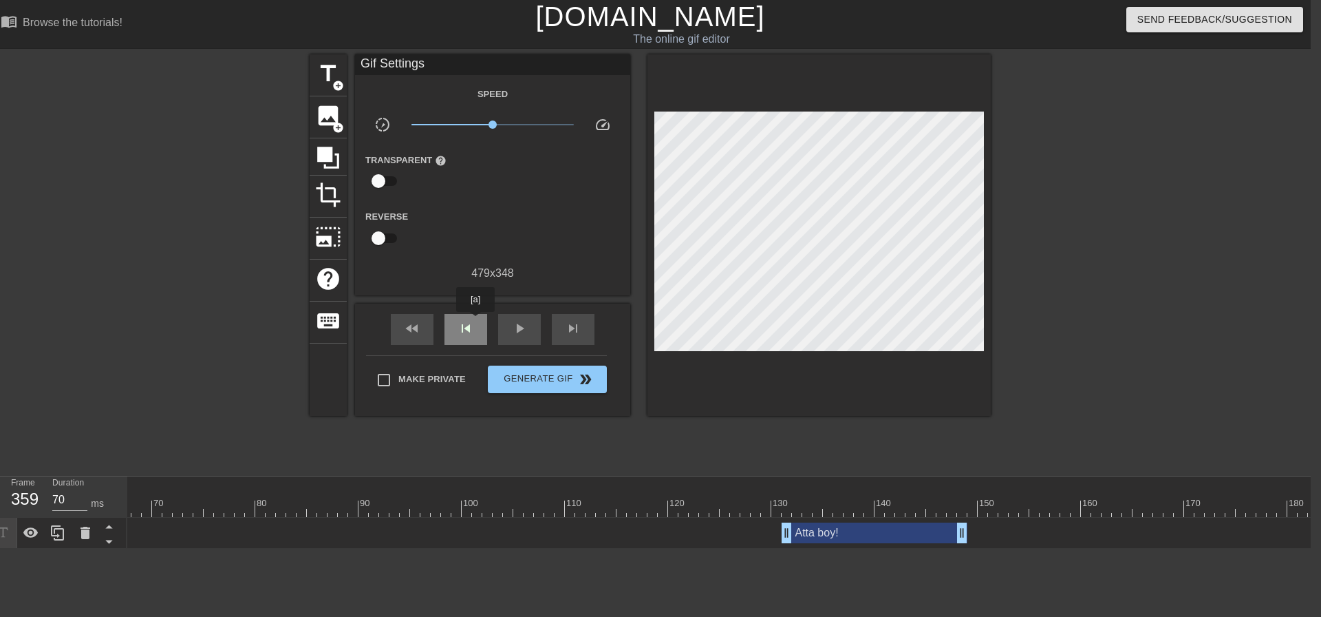
click at [476, 321] on div "skip_previous" at bounding box center [466, 329] width 43 height 31
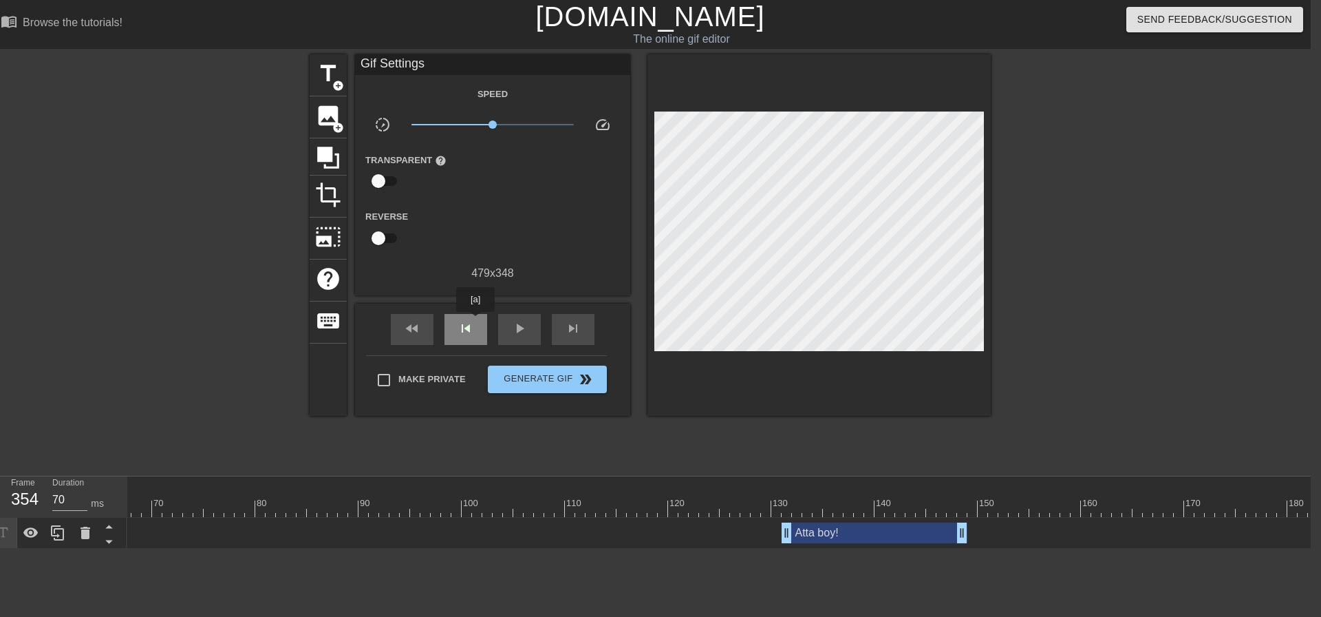
click at [476, 321] on div "skip_previous" at bounding box center [466, 329] width 43 height 31
click at [473, 322] on span "skip_previous" at bounding box center [466, 328] width 17 height 17
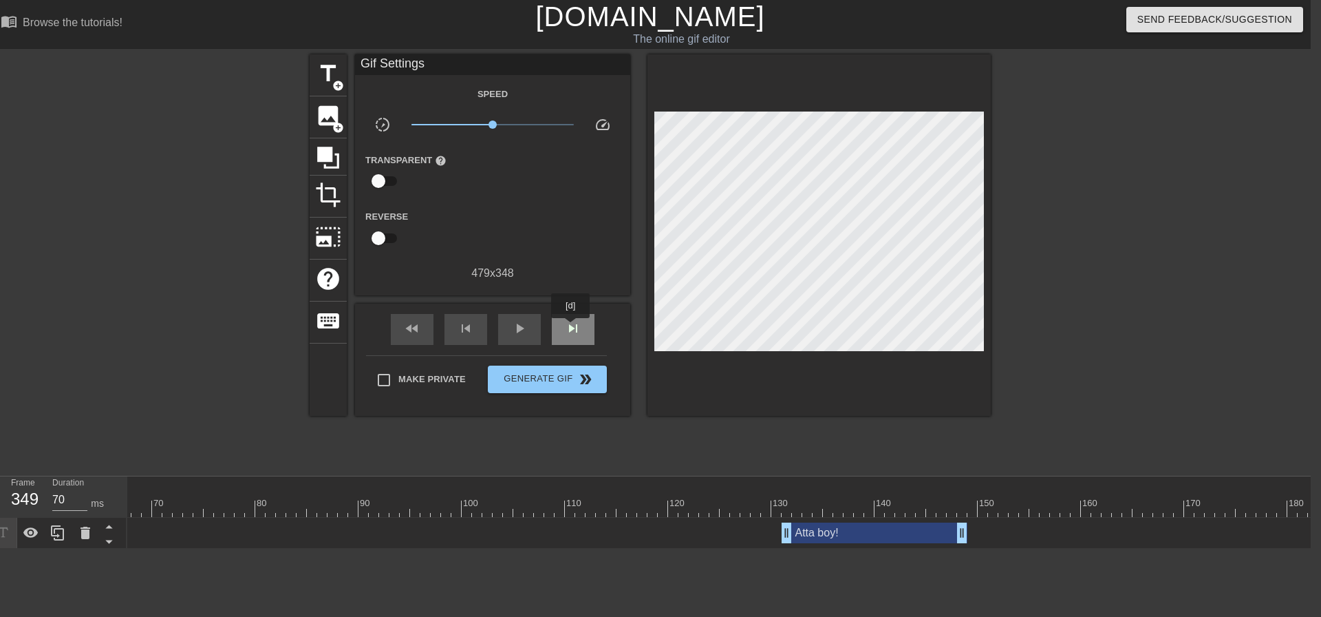
click at [572, 328] on span "skip_next" at bounding box center [573, 328] width 17 height 17
click at [531, 327] on div "play_arrow" at bounding box center [519, 329] width 43 height 31
click at [531, 327] on div "pause" at bounding box center [519, 329] width 43 height 31
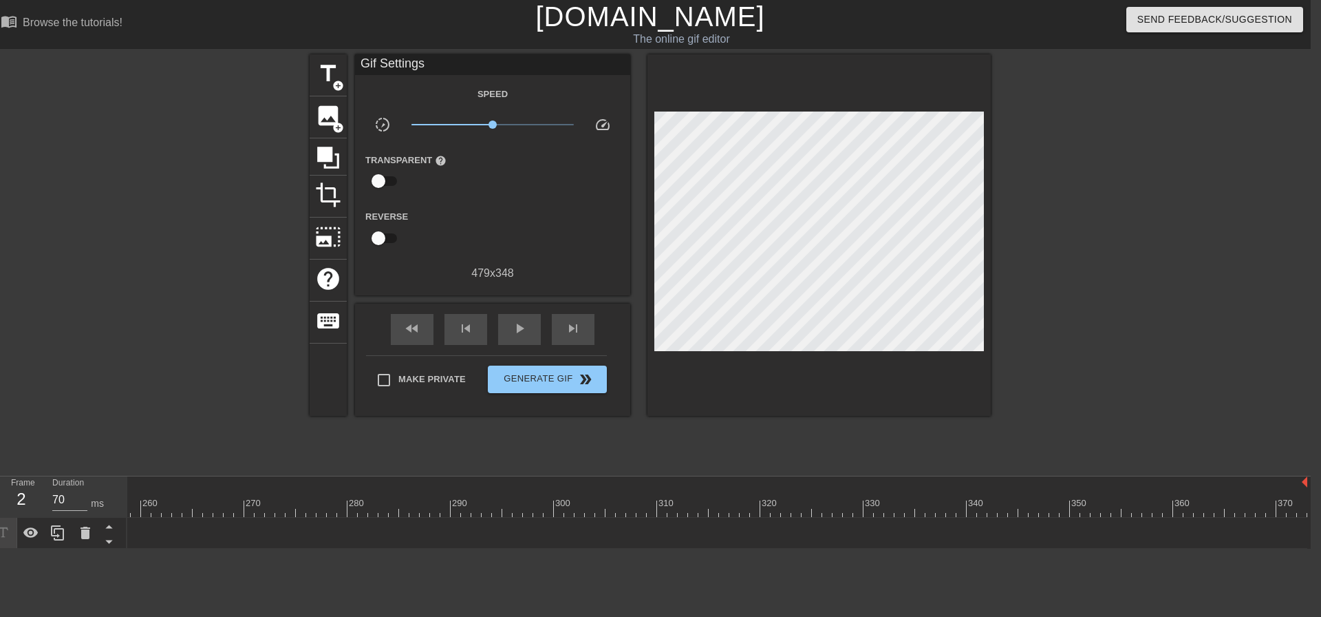
click at [475, 325] on div "skip_previous" at bounding box center [466, 329] width 43 height 31
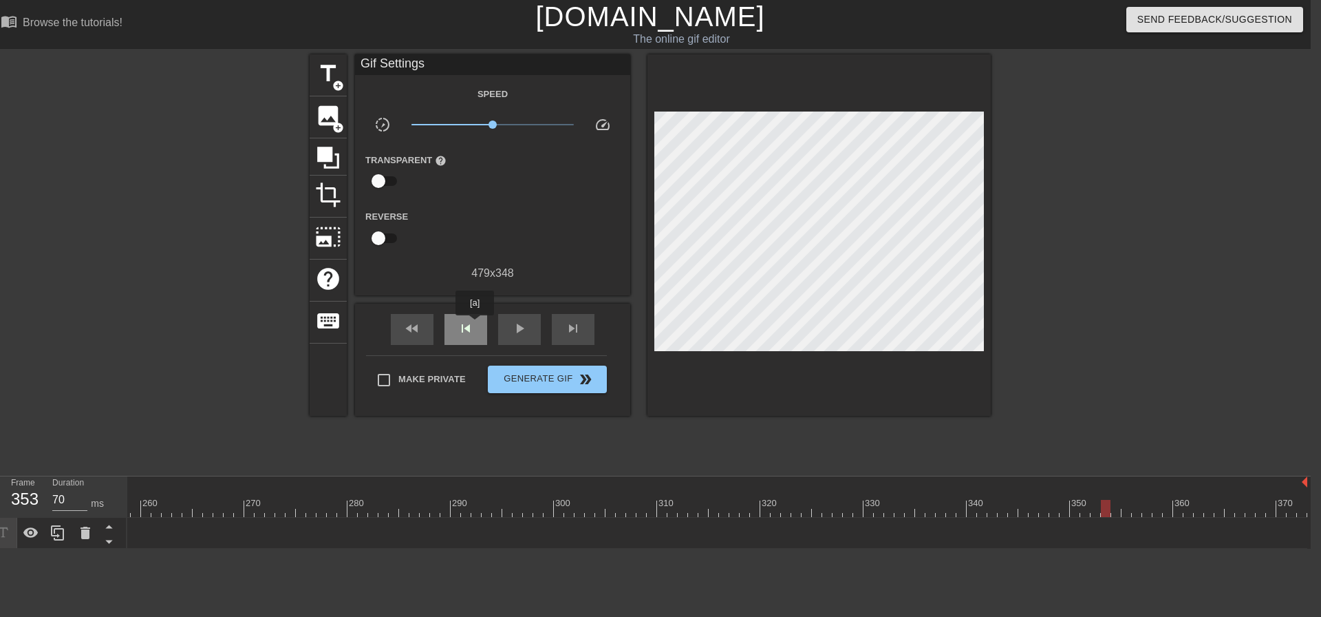
click at [475, 325] on div "skip_previous" at bounding box center [466, 329] width 43 height 31
click at [574, 326] on span "skip_next" at bounding box center [573, 328] width 17 height 17
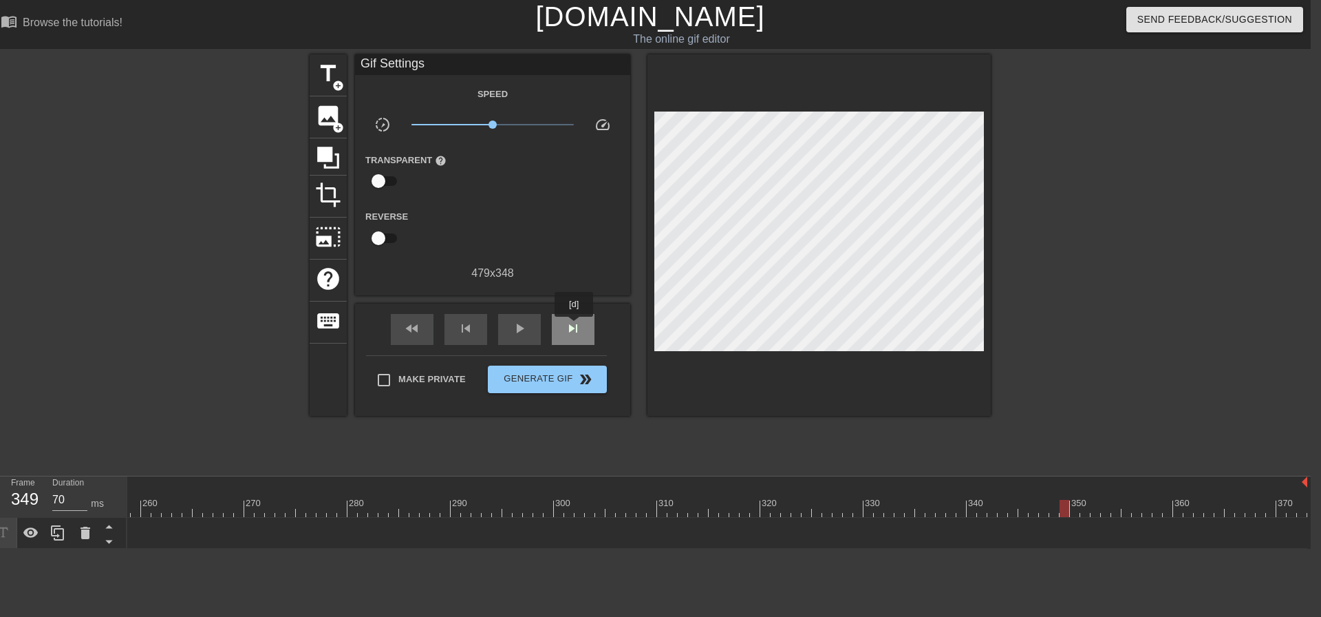
click at [575, 326] on span "skip_next" at bounding box center [573, 328] width 17 height 17
click at [475, 328] on div "skip_previous" at bounding box center [466, 329] width 43 height 31
click at [582, 337] on div "skip_next" at bounding box center [573, 329] width 43 height 31
click at [581, 334] on span "skip_next" at bounding box center [573, 328] width 17 height 17
click at [581, 333] on span "skip_next" at bounding box center [573, 328] width 17 height 17
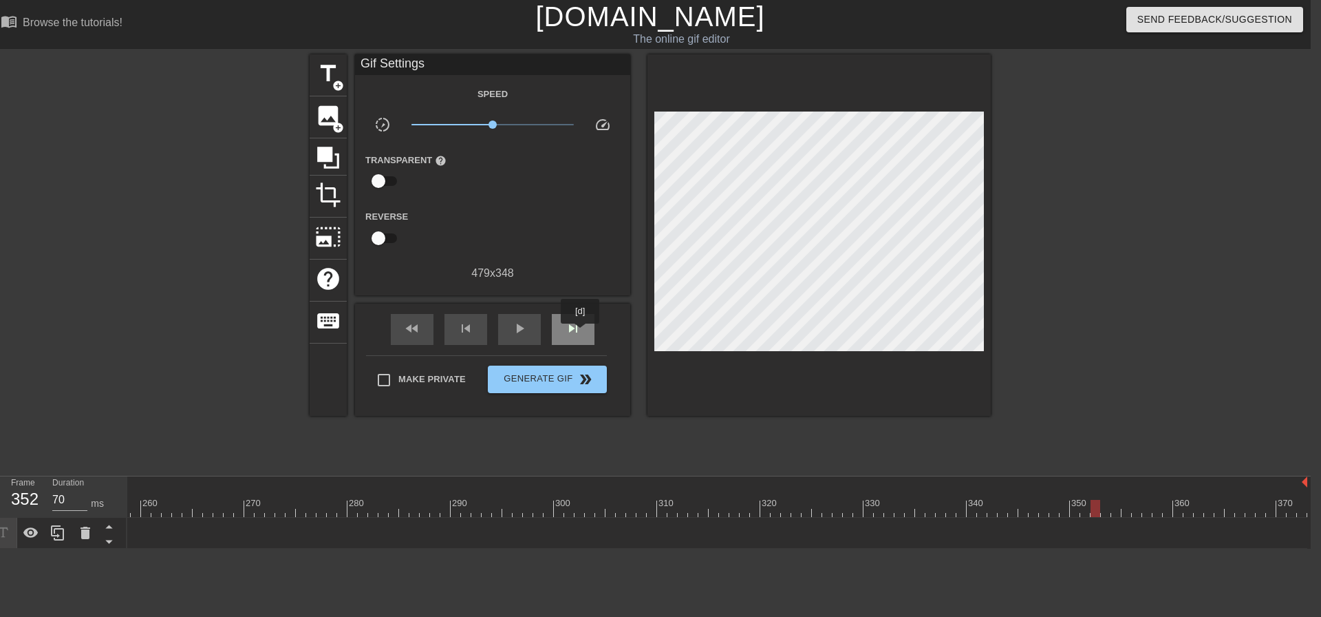
click at [581, 333] on span "skip_next" at bounding box center [573, 328] width 17 height 17
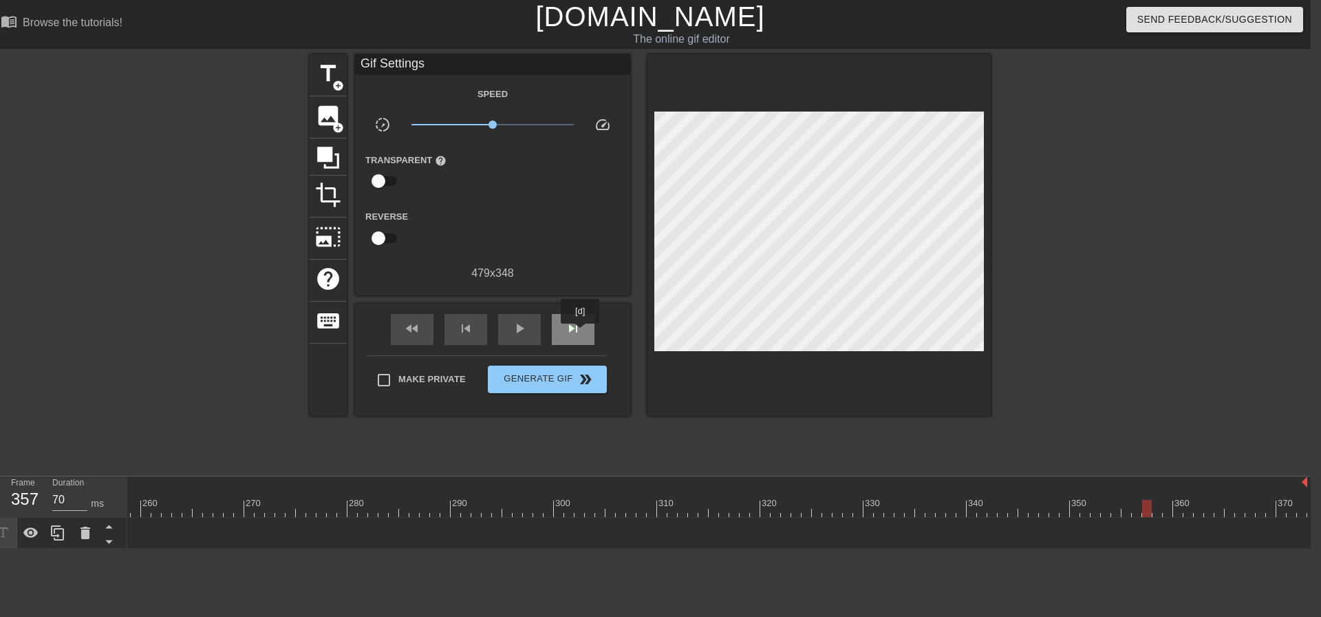
click at [581, 333] on span "skip_next" at bounding box center [573, 328] width 17 height 17
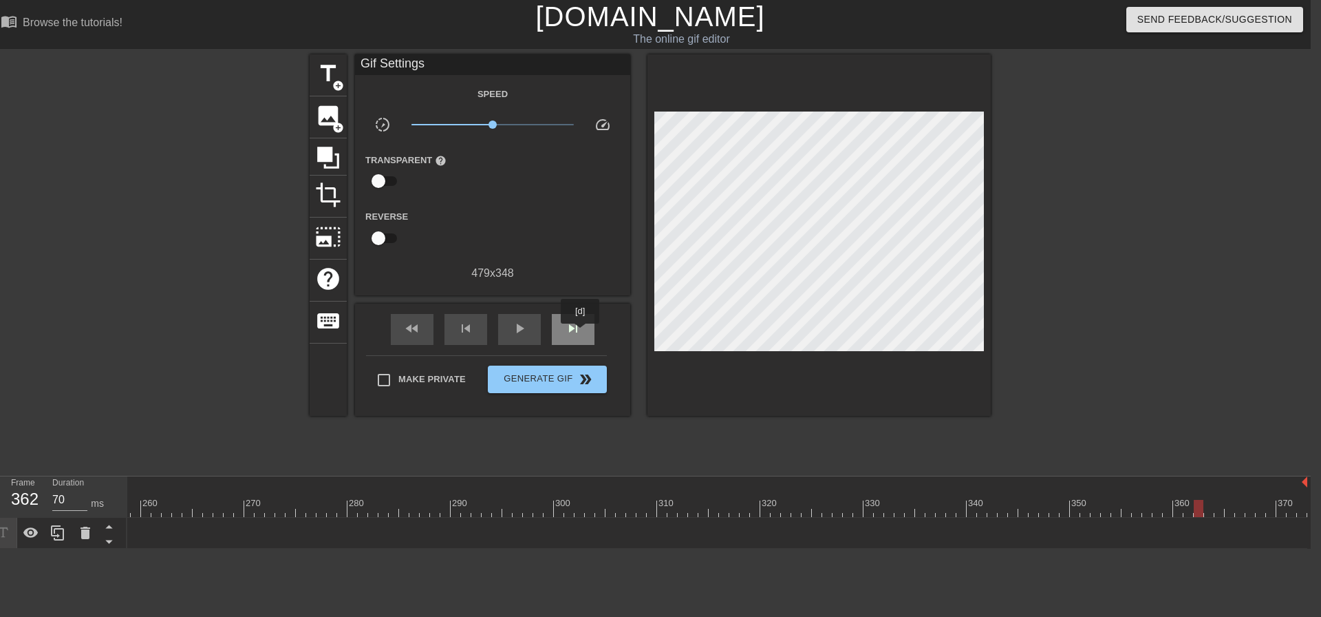
click at [581, 333] on span "skip_next" at bounding box center [573, 328] width 17 height 17
click at [476, 328] on div "skip_previous" at bounding box center [466, 329] width 43 height 31
click at [475, 328] on div "skip_previous" at bounding box center [466, 329] width 43 height 31
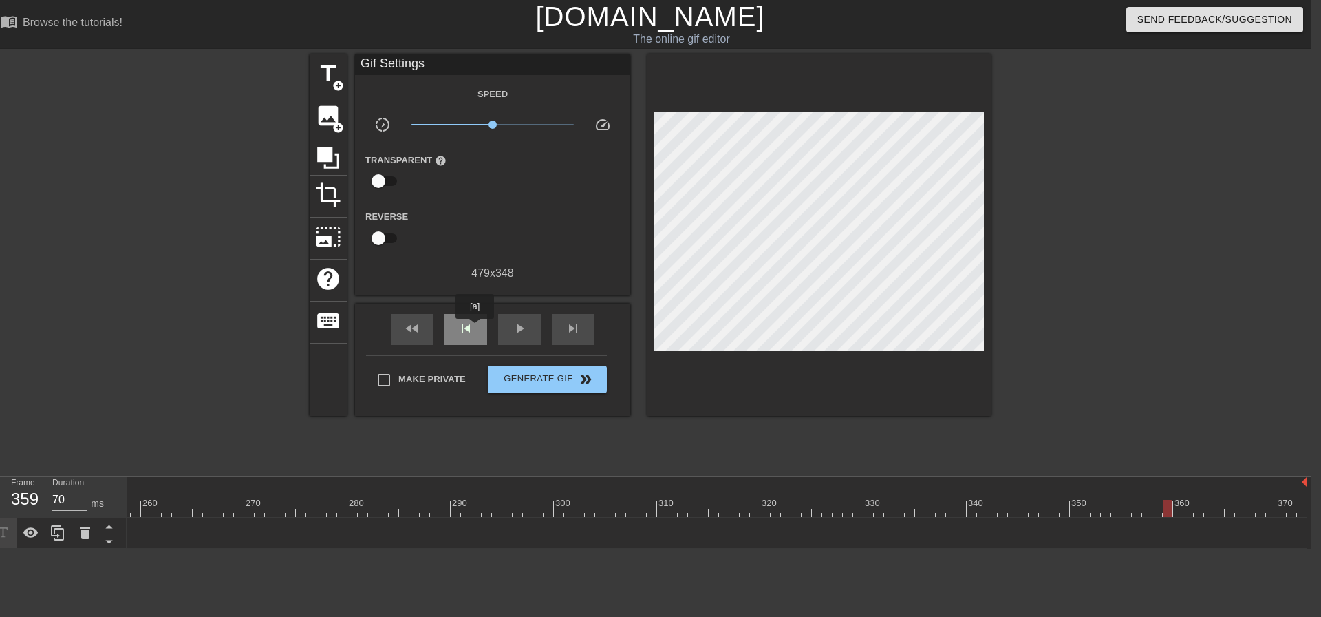
click at [475, 328] on div "skip_previous" at bounding box center [466, 329] width 43 height 31
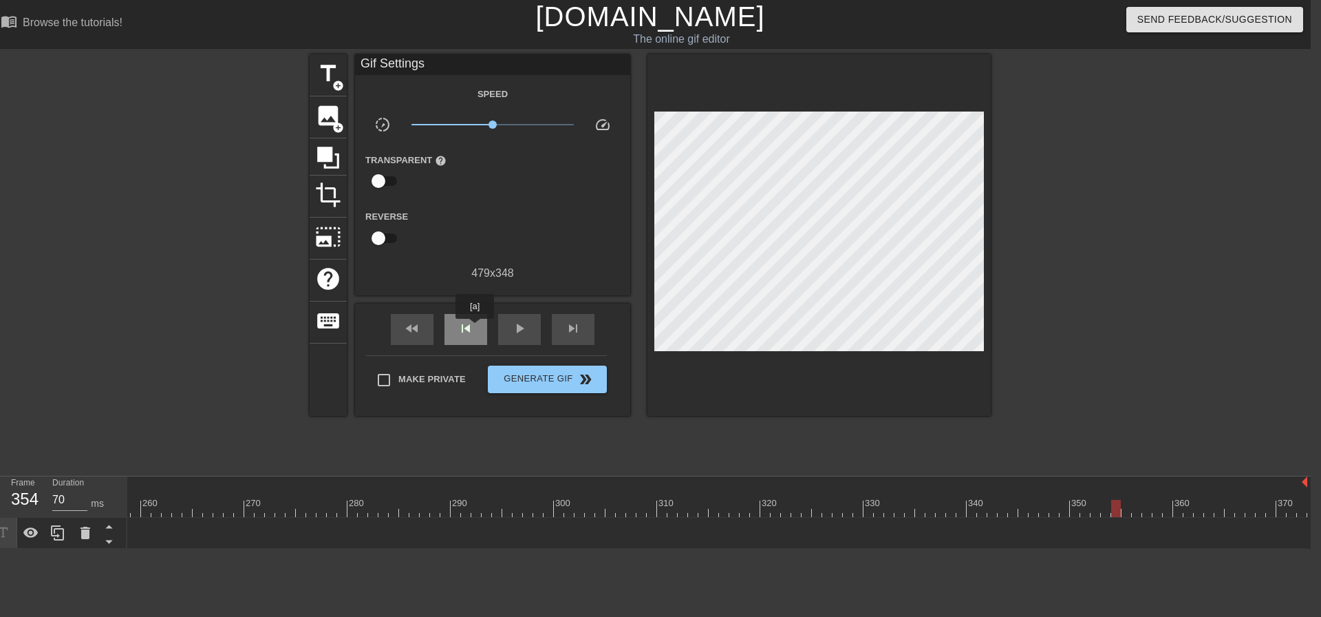
click at [475, 328] on div "skip_previous" at bounding box center [466, 329] width 43 height 31
click at [570, 326] on span "skip_next" at bounding box center [573, 328] width 17 height 17
click at [327, 116] on span "image" at bounding box center [328, 116] width 26 height 26
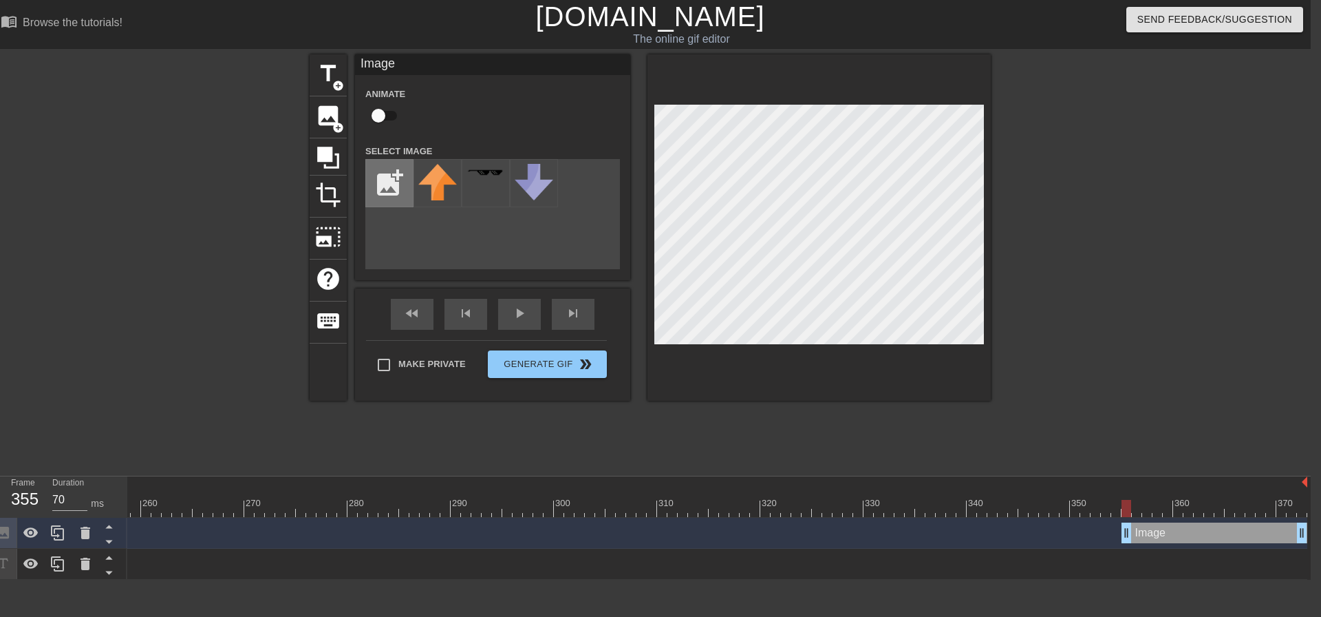
click at [397, 191] on input "file" at bounding box center [389, 183] width 47 height 47
type input "C:\fakepath\birdo black and white-o.PNG"
click at [443, 184] on img at bounding box center [437, 182] width 39 height 37
click at [1015, 224] on div "title add_circle image add_circle crop photo_size_select_large help keyboard Im…" at bounding box center [650, 260] width 1321 height 413
click at [471, 307] on div "fast_rewind skip_previous play_arrow skip_next" at bounding box center [493, 314] width 224 height 52
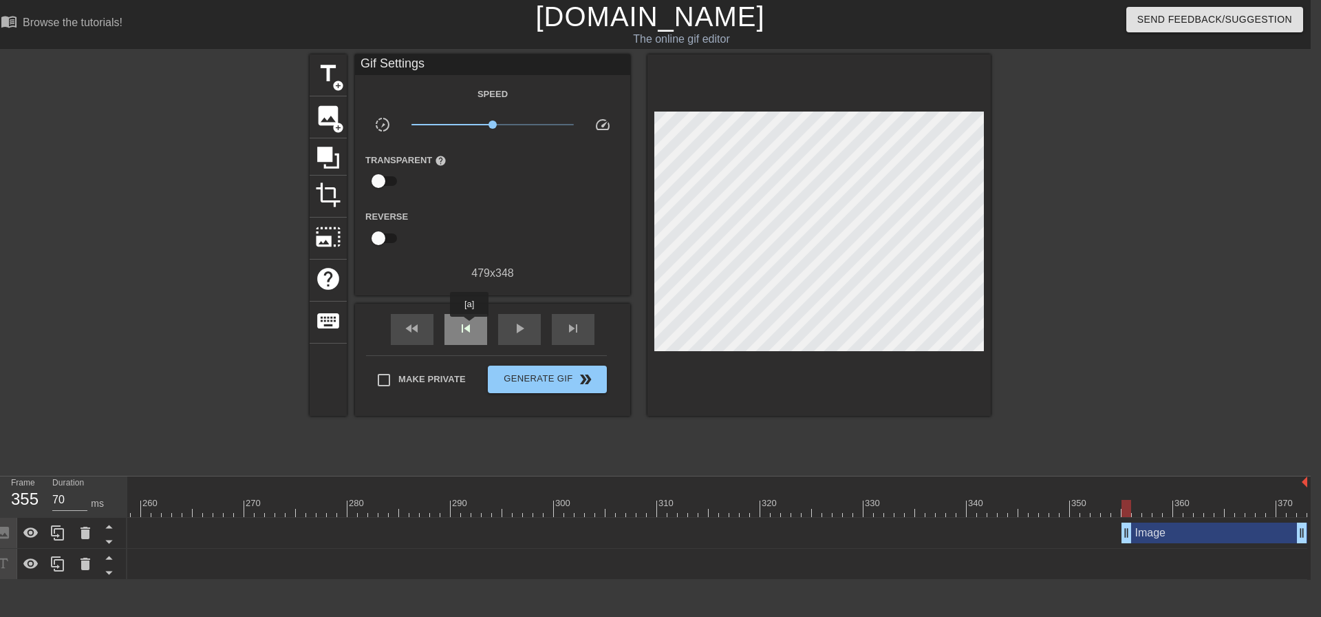
click at [469, 326] on span "skip_previous" at bounding box center [466, 328] width 17 height 17
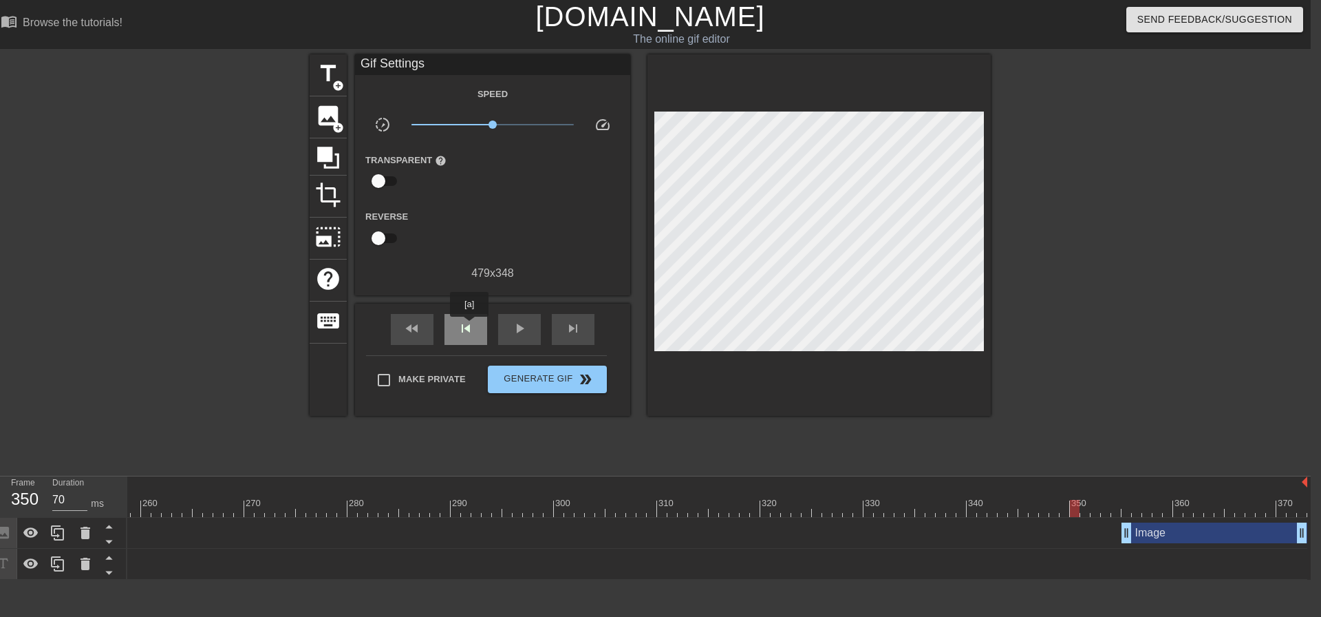
click at [469, 326] on span "skip_previous" at bounding box center [466, 328] width 17 height 17
click at [470, 326] on span "skip_previous" at bounding box center [466, 328] width 17 height 17
click at [563, 332] on div "skip_next" at bounding box center [573, 329] width 43 height 31
click at [564, 332] on div "skip_next" at bounding box center [573, 329] width 43 height 31
drag, startPoint x: 1126, startPoint y: 531, endPoint x: 1077, endPoint y: 531, distance: 48.9
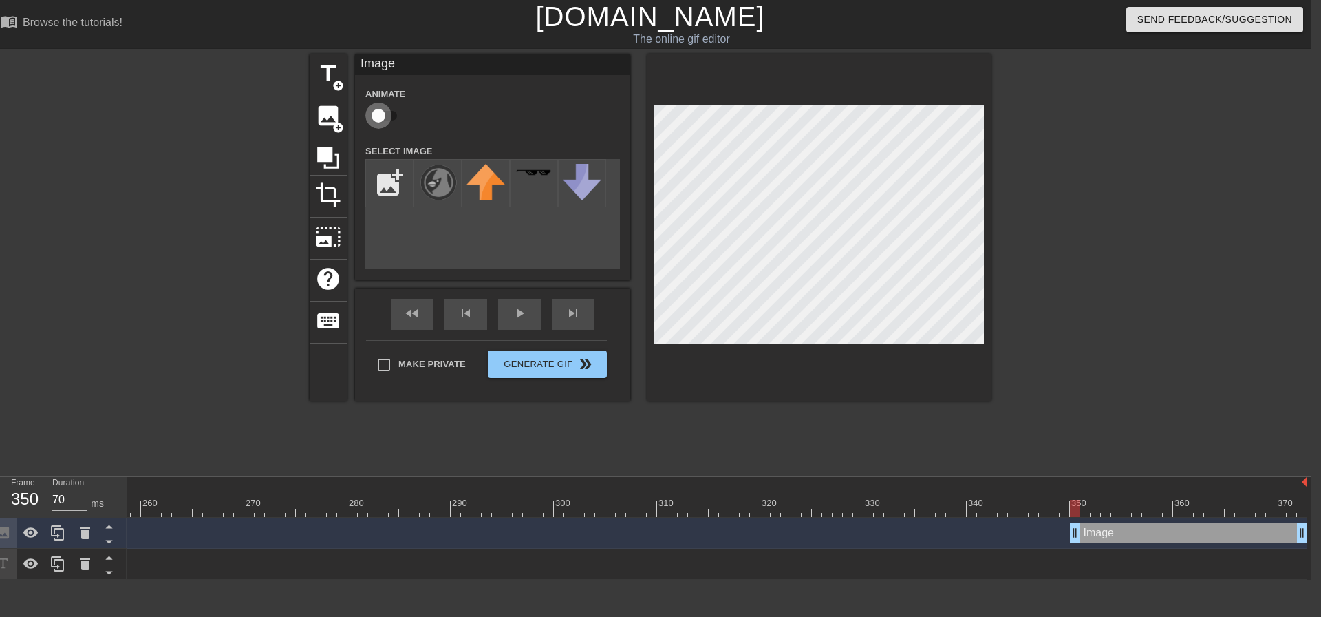
click at [397, 110] on input "checkbox" at bounding box center [378, 116] width 78 height 26
checkbox input "true"
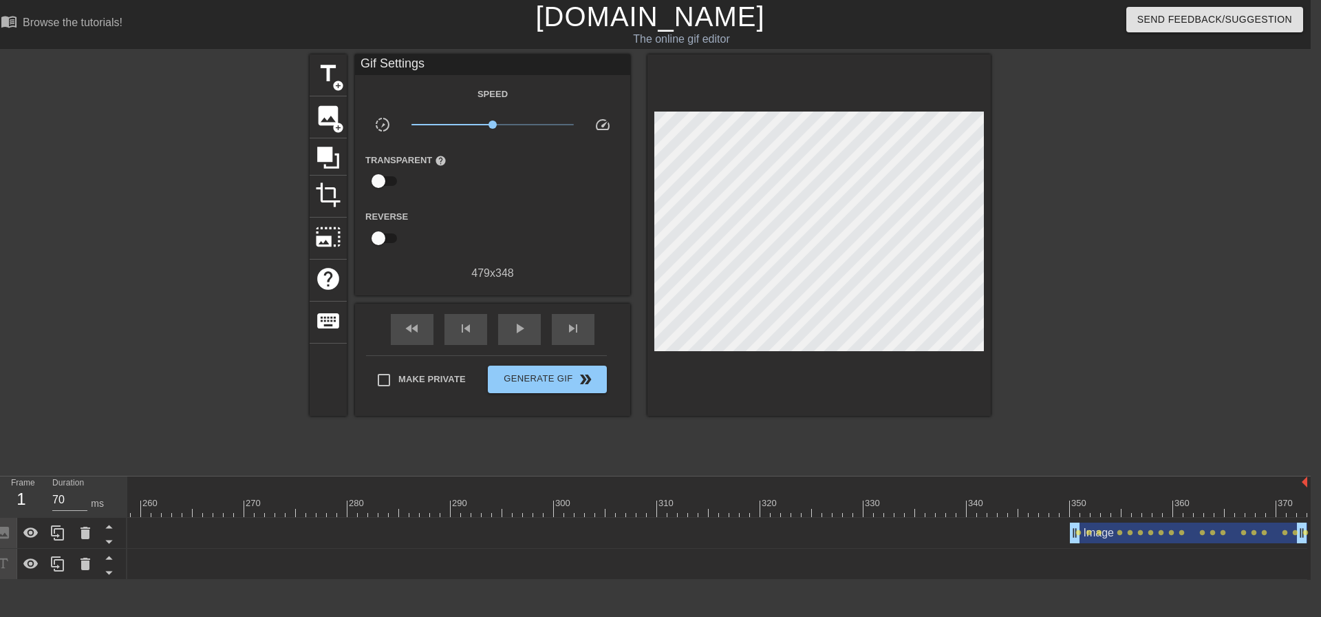
click at [338, 122] on span "add_circle" at bounding box center [338, 128] width 12 height 12
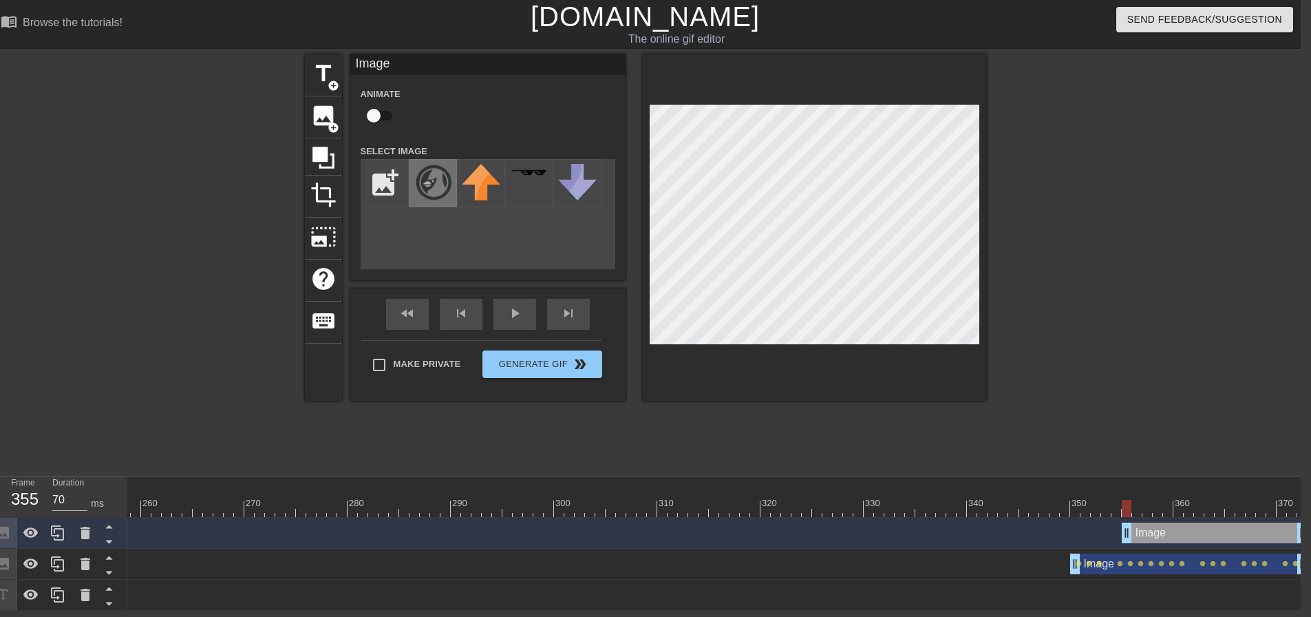
click at [437, 186] on img at bounding box center [433, 182] width 39 height 37
click at [383, 115] on input "checkbox" at bounding box center [373, 116] width 78 height 26
checkbox input "true"
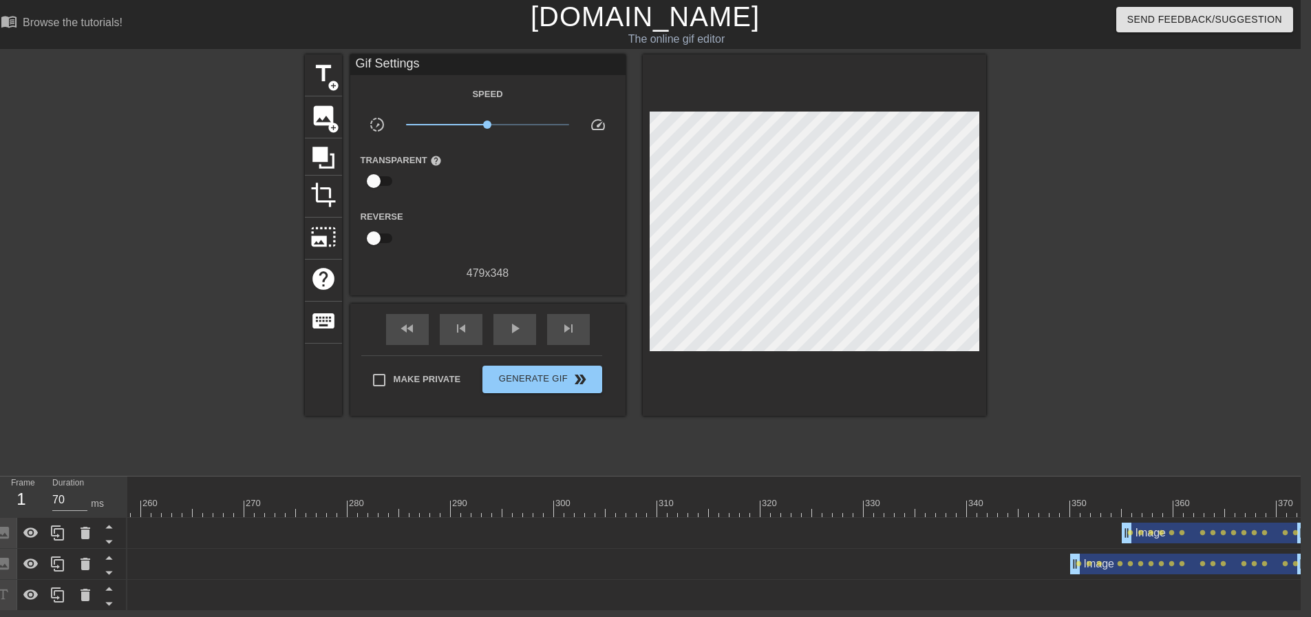
click at [520, 335] on span "play_arrow" at bounding box center [515, 328] width 17 height 17
click at [546, 377] on span "Generate Gif double_arrow" at bounding box center [542, 379] width 108 height 17
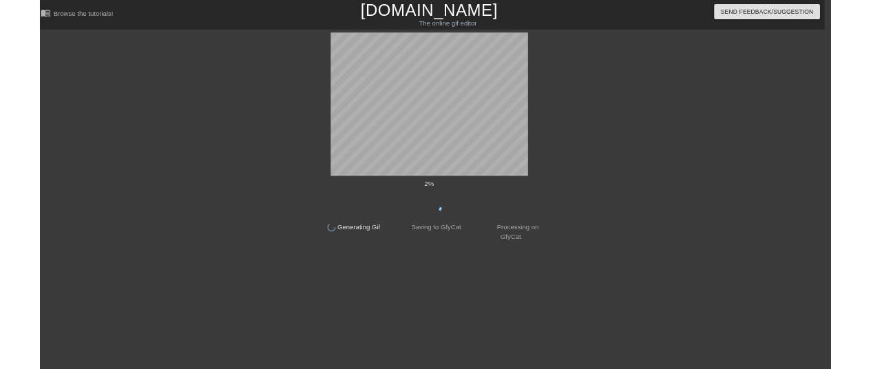
scroll to position [0, 10]
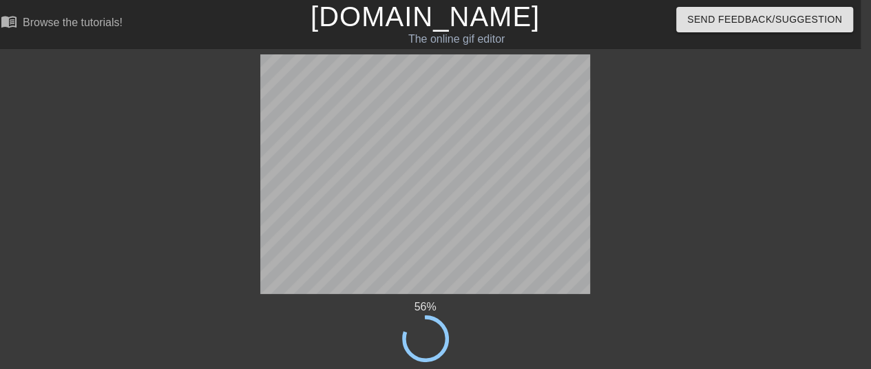
click at [808, 226] on div at bounding box center [739, 260] width 206 height 413
click at [116, 229] on div at bounding box center [111, 260] width 206 height 413
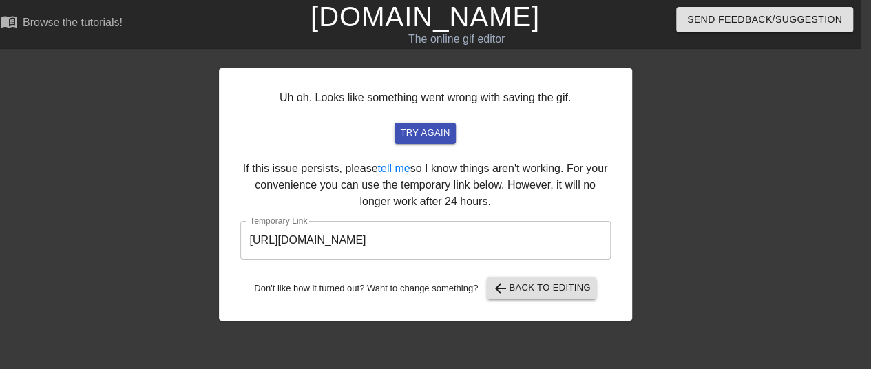
click at [292, 231] on input "[URL][DOMAIN_NAME]" at bounding box center [425, 240] width 370 height 39
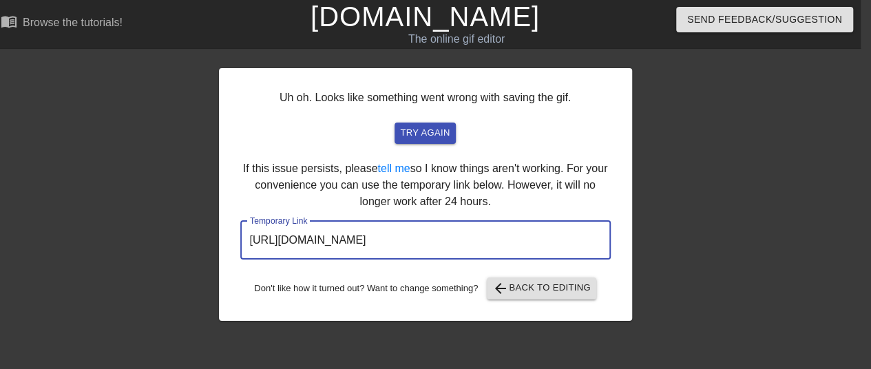
click at [292, 231] on input "[URL][DOMAIN_NAME]" at bounding box center [425, 240] width 370 height 39
